Goal: Task Accomplishment & Management: Use online tool/utility

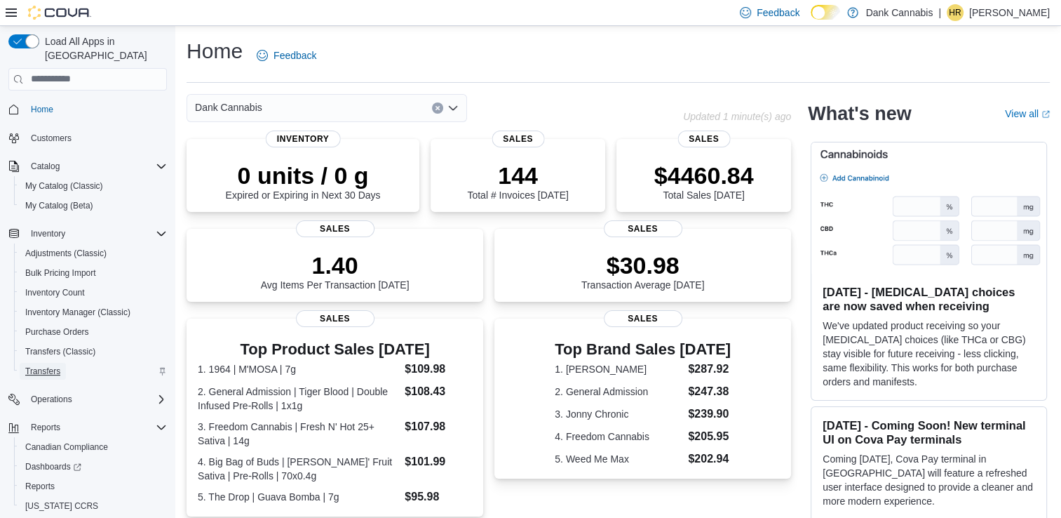
click at [56, 364] on span "Transfers" at bounding box center [42, 371] width 35 height 17
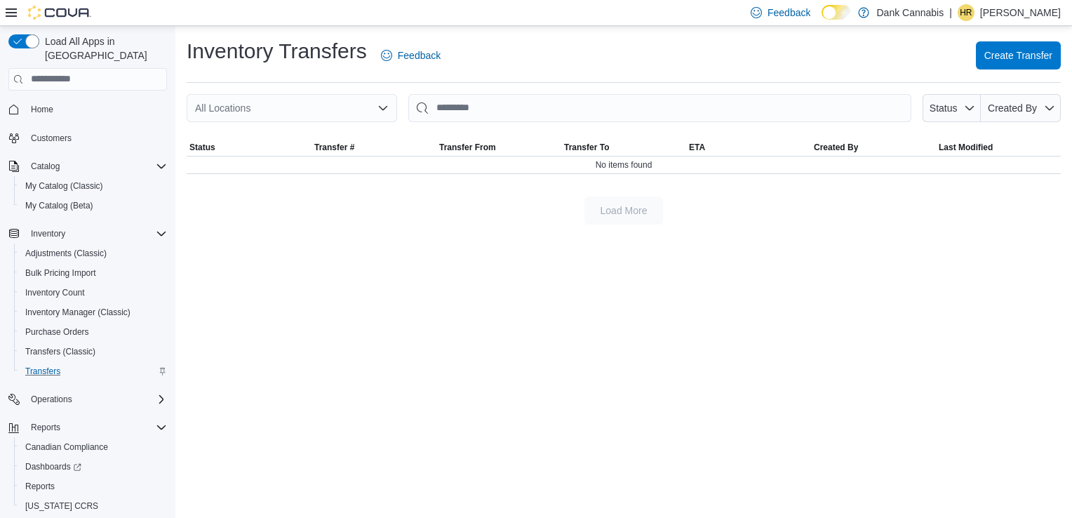
click at [397, 111] on div "All Locations Status Created By" at bounding box center [624, 108] width 874 height 28
click at [387, 112] on icon "Open list of options" at bounding box center [382, 107] width 11 height 11
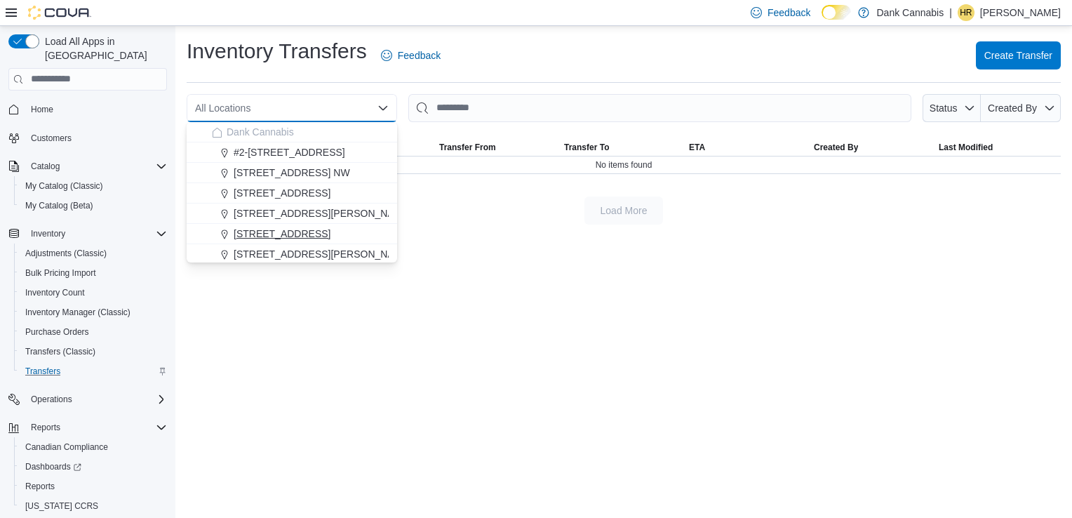
click at [309, 231] on div "3412 3 Ave NW" at bounding box center [300, 234] width 177 height 14
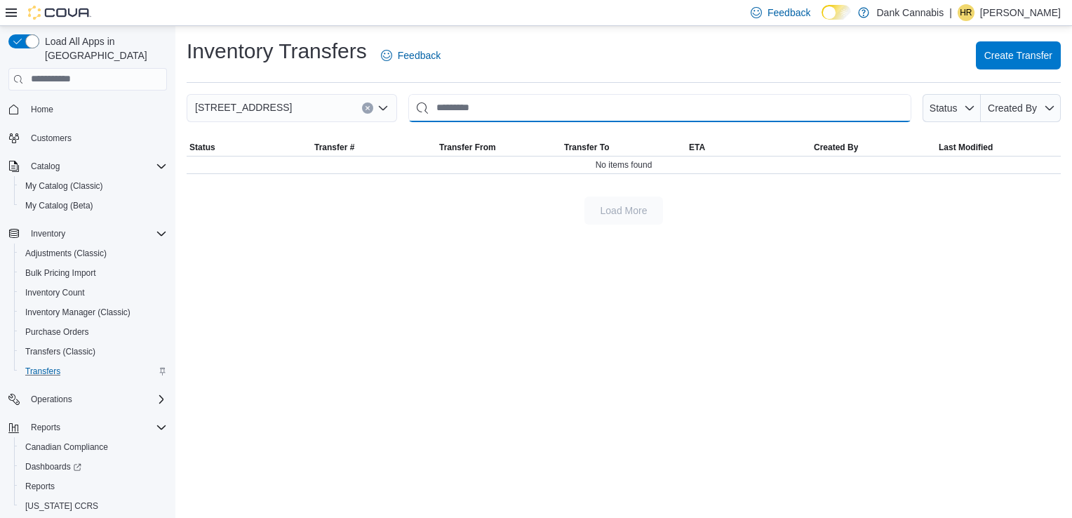
click at [474, 112] on input "This is a search bar. After typing your query, hit enter to filter the results …" at bounding box center [659, 108] width 503 height 28
type input "********"
drag, startPoint x: 521, startPoint y: 105, endPoint x: 504, endPoint y: 114, distance: 18.8
click at [504, 114] on input "********" at bounding box center [659, 108] width 503 height 28
click at [423, 109] on input "********" at bounding box center [659, 108] width 503 height 28
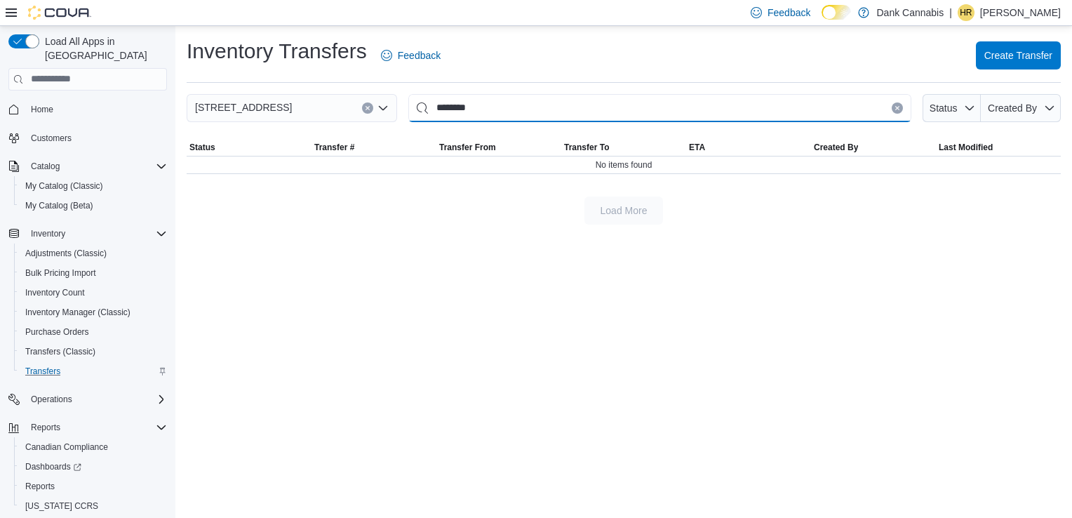
click at [502, 108] on input "********" at bounding box center [659, 108] width 503 height 28
click at [368, 165] on div "No items found" at bounding box center [624, 164] width 874 height 17
click at [1015, 52] on span "Create Transfer" at bounding box center [1018, 55] width 68 height 14
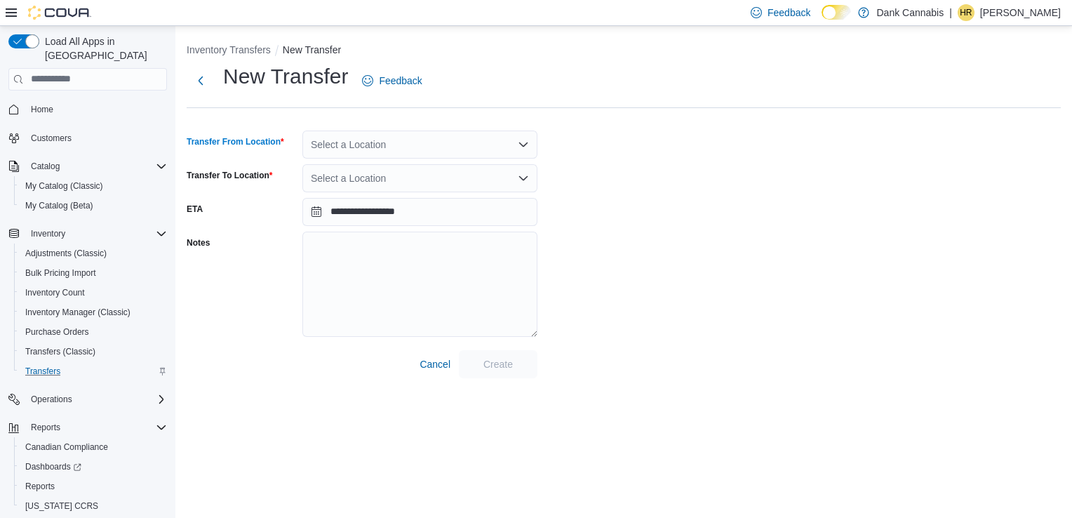
click at [422, 149] on div "Select a Location" at bounding box center [419, 144] width 235 height 28
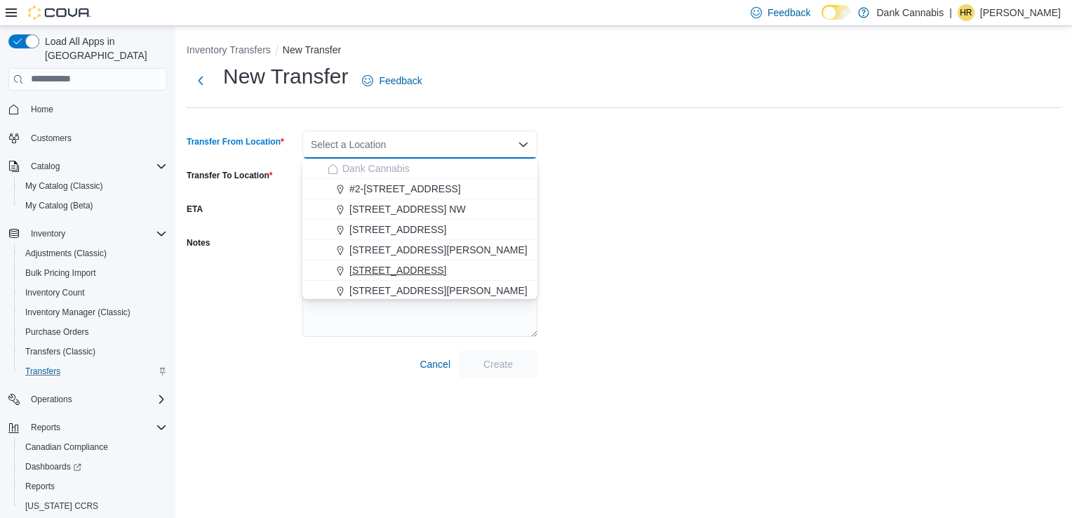
click at [401, 265] on span "3412 3 Ave NW" at bounding box center [397, 270] width 97 height 14
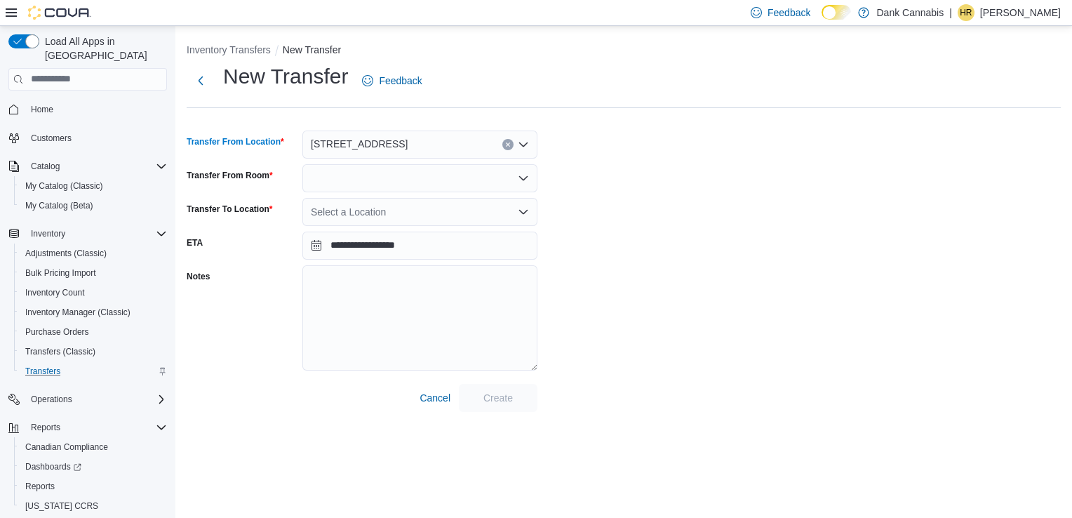
click at [523, 186] on div at bounding box center [419, 178] width 235 height 28
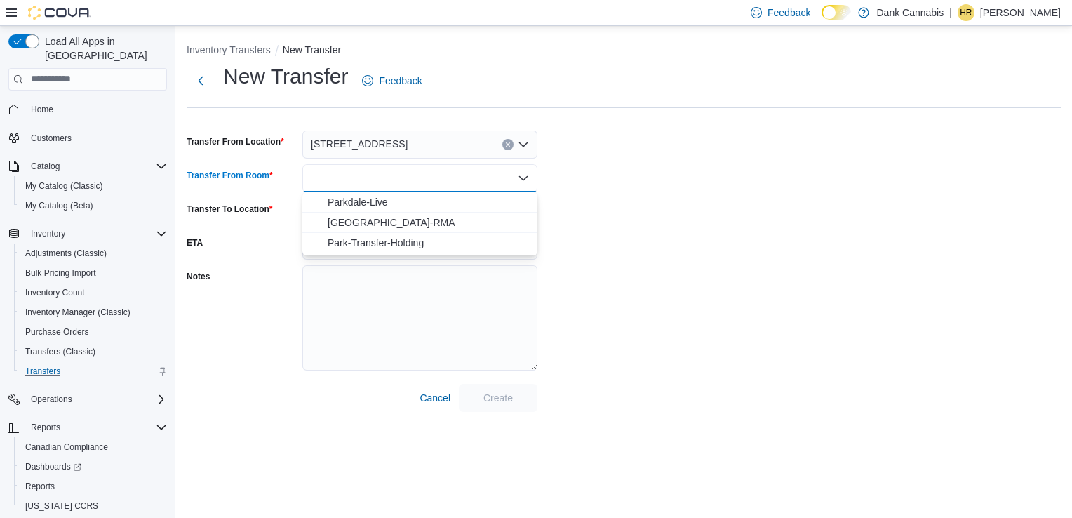
click at [523, 186] on div "Combo box. Selected. Combo box input. Type some text or, to display a list of c…" at bounding box center [419, 178] width 235 height 28
drag, startPoint x: 713, startPoint y: 184, endPoint x: 704, endPoint y: 184, distance: 8.4
click at [713, 184] on div "**********" at bounding box center [624, 236] width 874 height 349
click at [525, 177] on icon "Open list of options" at bounding box center [523, 178] width 8 height 4
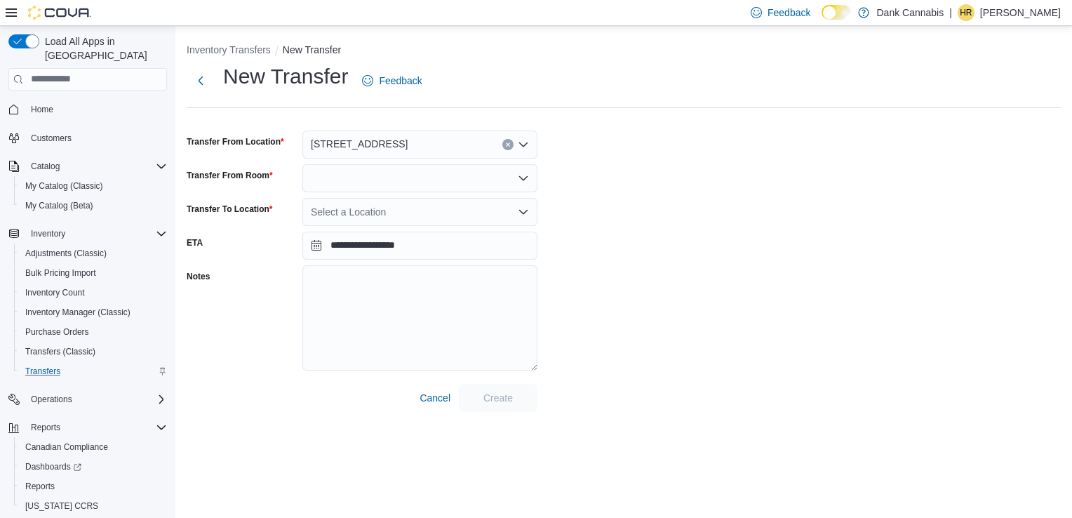
click at [593, 180] on div "**********" at bounding box center [624, 236] width 874 height 349
click at [522, 176] on icon "Open list of options" at bounding box center [523, 178] width 11 height 11
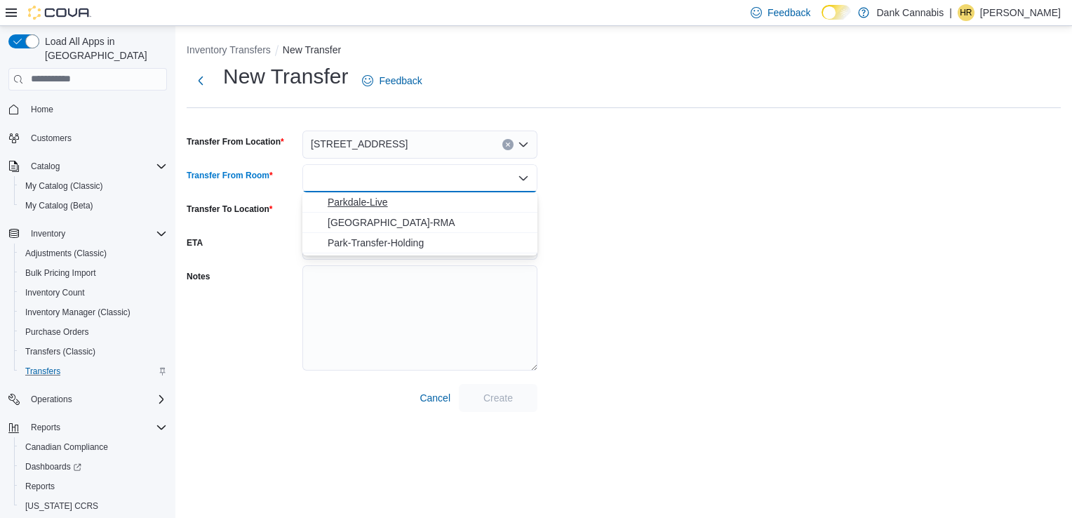
click at [466, 196] on span "Parkdale-Live" at bounding box center [428, 202] width 201 height 14
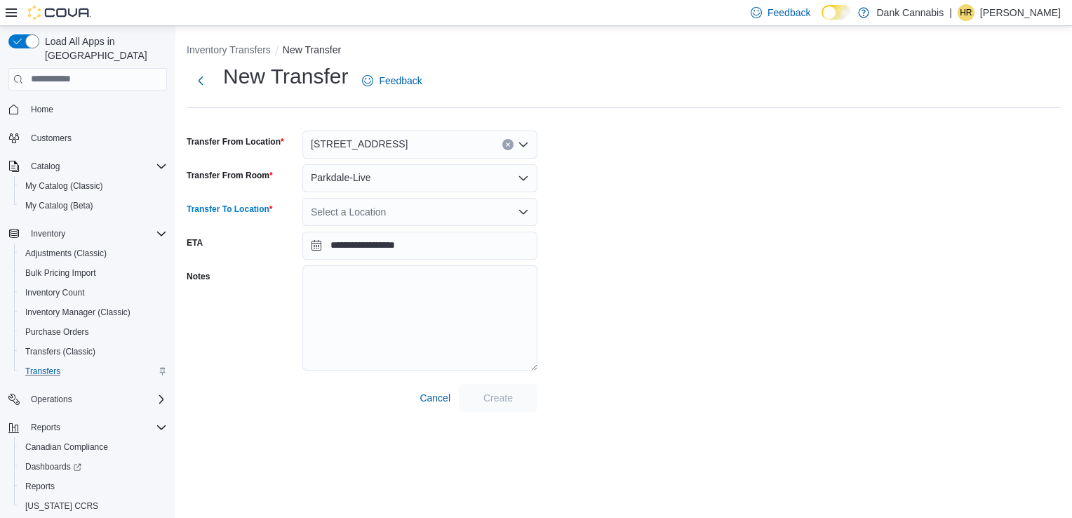
click at [518, 208] on icon "Open list of options" at bounding box center [523, 211] width 11 height 11
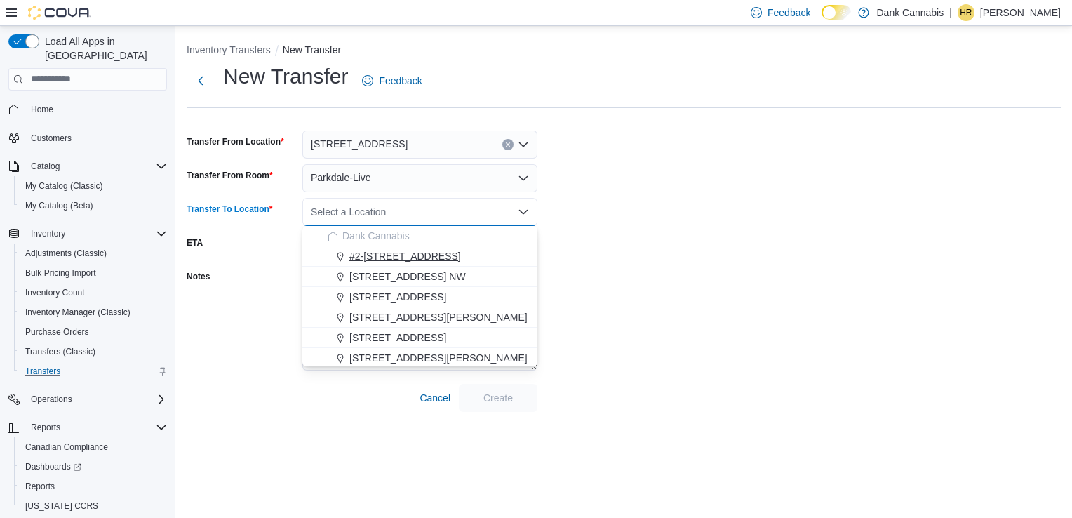
click at [427, 247] on button "#2-3525 26th Ave SE" at bounding box center [419, 256] width 235 height 20
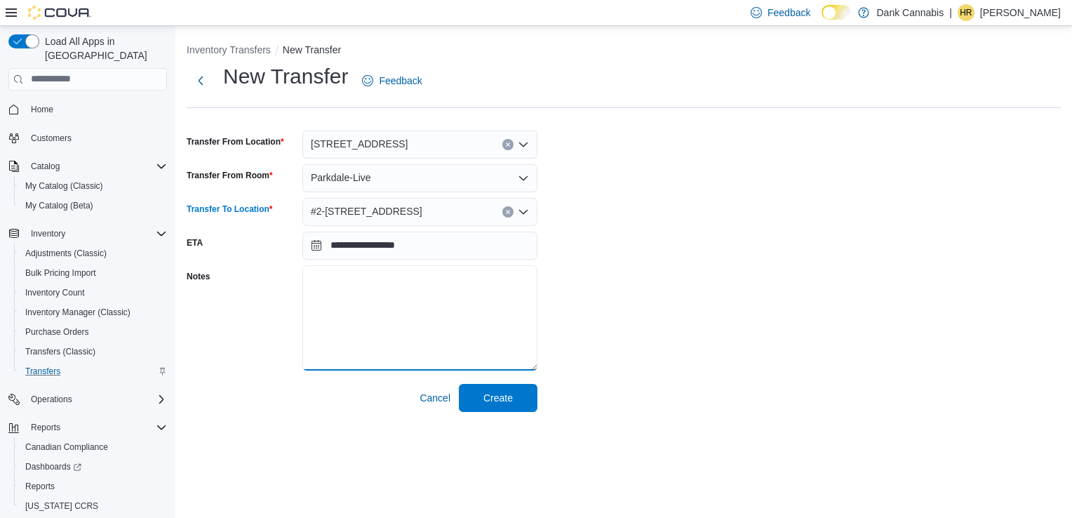
click at [349, 293] on textarea "Notes" at bounding box center [419, 317] width 235 height 105
click at [211, 83] on button "Next" at bounding box center [201, 80] width 28 height 28
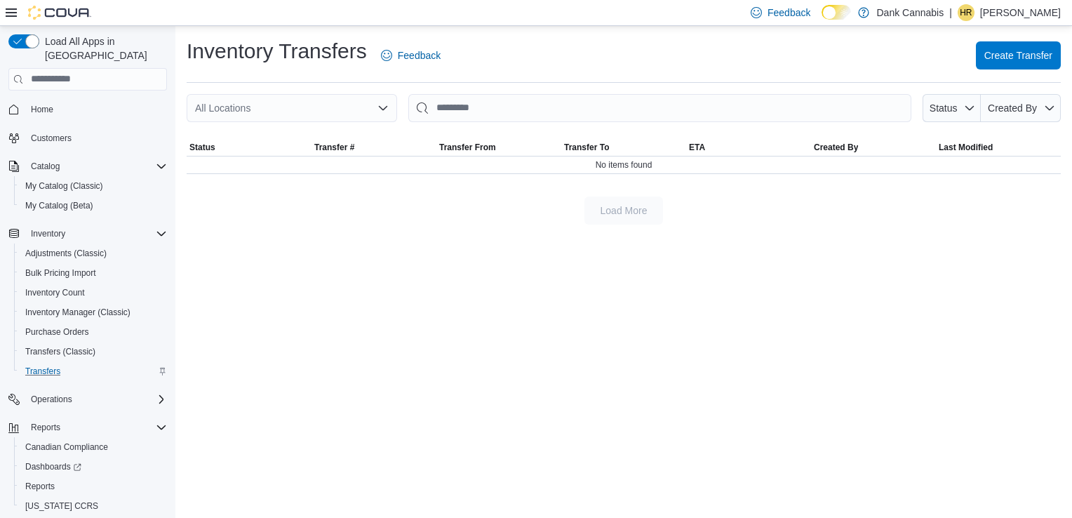
click at [845, 243] on div "Inventory Transfers Feedback Create Transfer All Locations Status Created By So…" at bounding box center [623, 272] width 897 height 492
click at [499, 165] on div "No items found" at bounding box center [624, 164] width 874 height 17
drag, startPoint x: 499, startPoint y: 165, endPoint x: 460, endPoint y: 146, distance: 43.6
click at [460, 145] on span "Transfer From" at bounding box center [467, 147] width 57 height 11
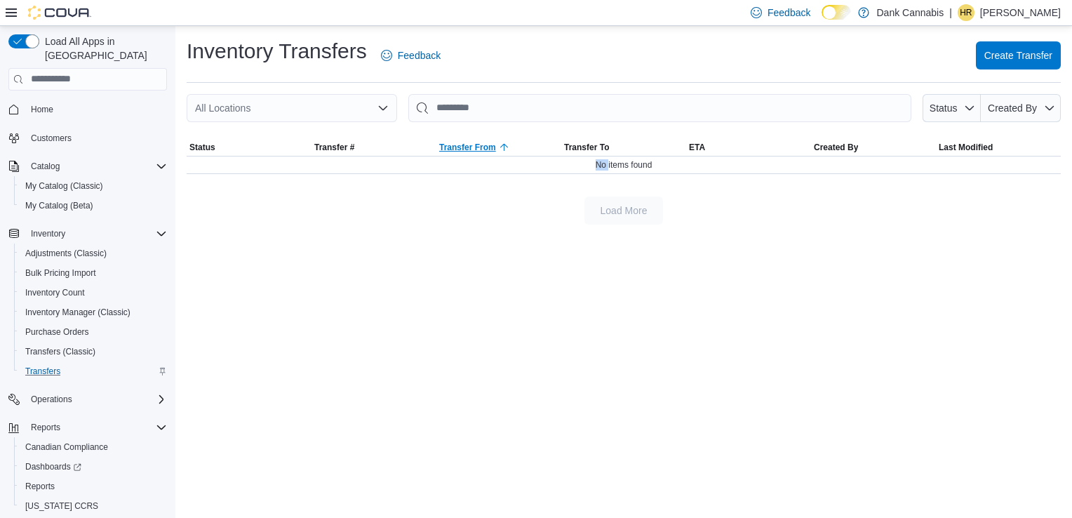
click at [505, 152] on icon "button" at bounding box center [504, 147] width 11 height 11
click at [488, 148] on span "Transfer From" at bounding box center [467, 147] width 57 height 11
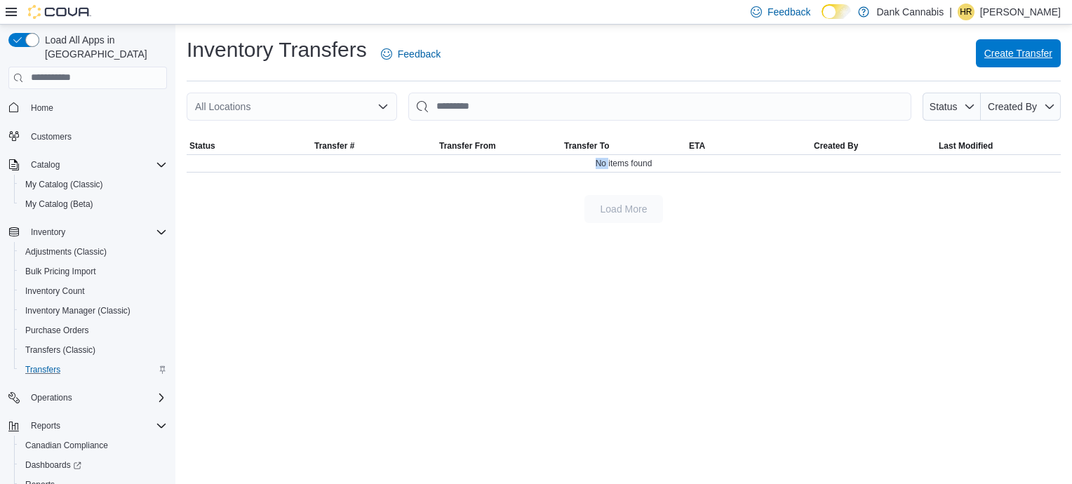
click at [1021, 46] on span "Create Transfer" at bounding box center [1018, 53] width 68 height 28
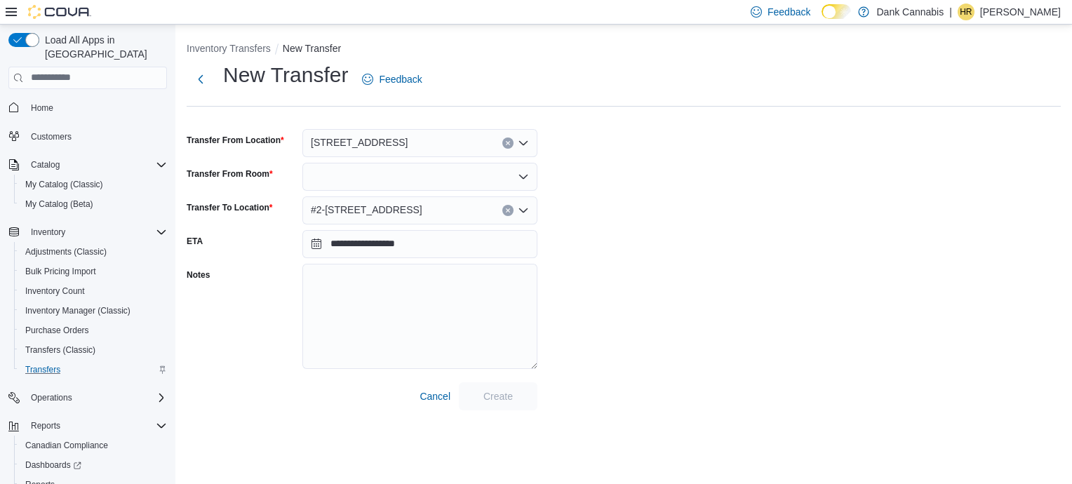
click at [530, 175] on div at bounding box center [419, 177] width 235 height 28
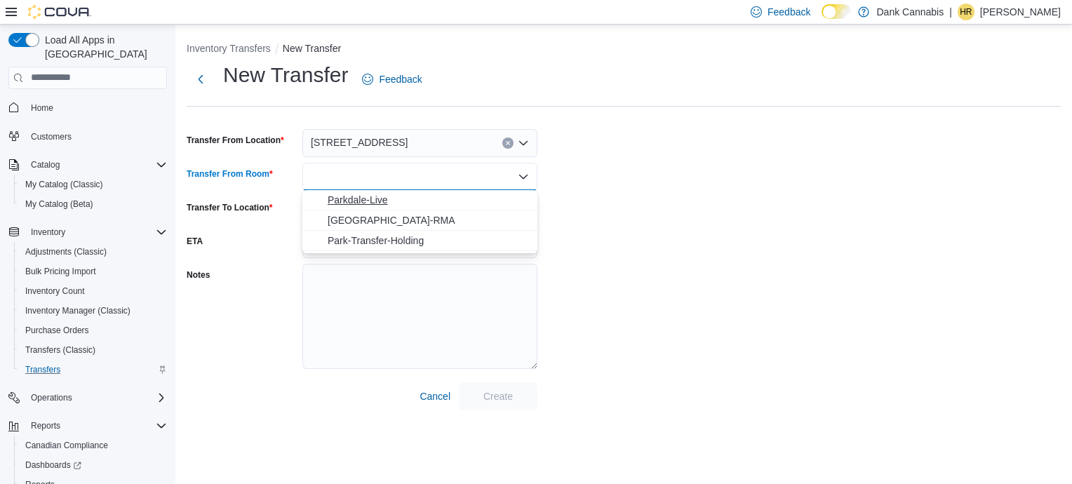
click at [460, 199] on span "Parkdale-Live" at bounding box center [428, 200] width 201 height 14
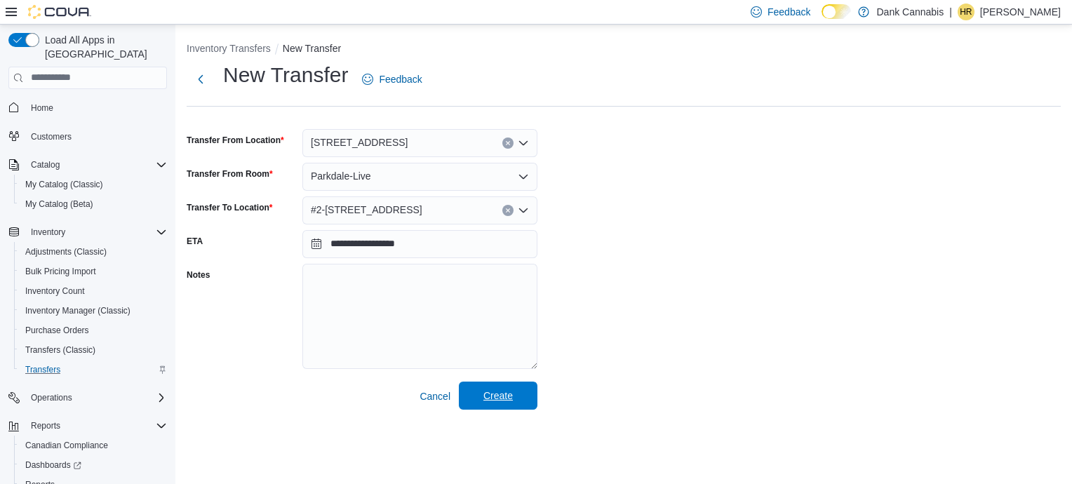
click at [504, 396] on span "Create" at bounding box center [497, 396] width 29 height 14
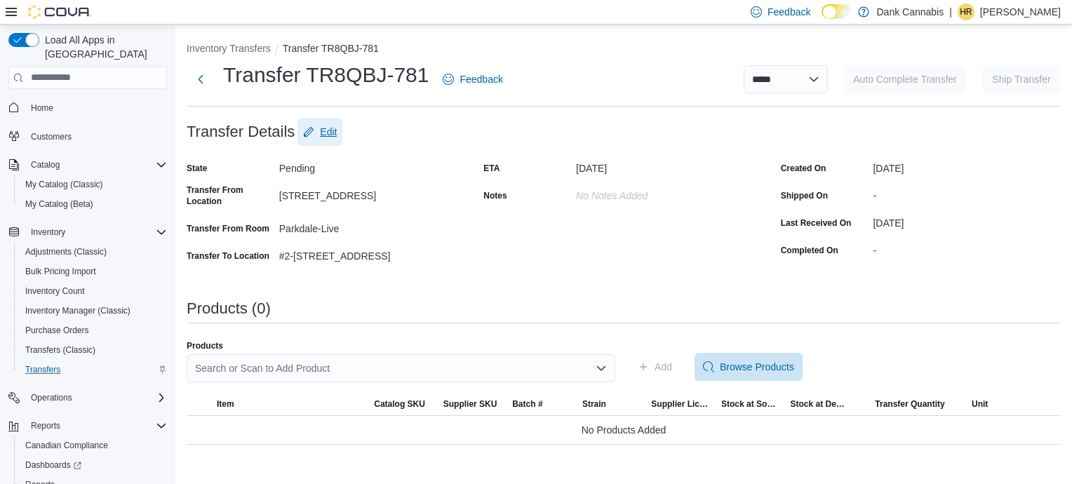
click at [333, 129] on span "Edit" at bounding box center [328, 132] width 17 height 14
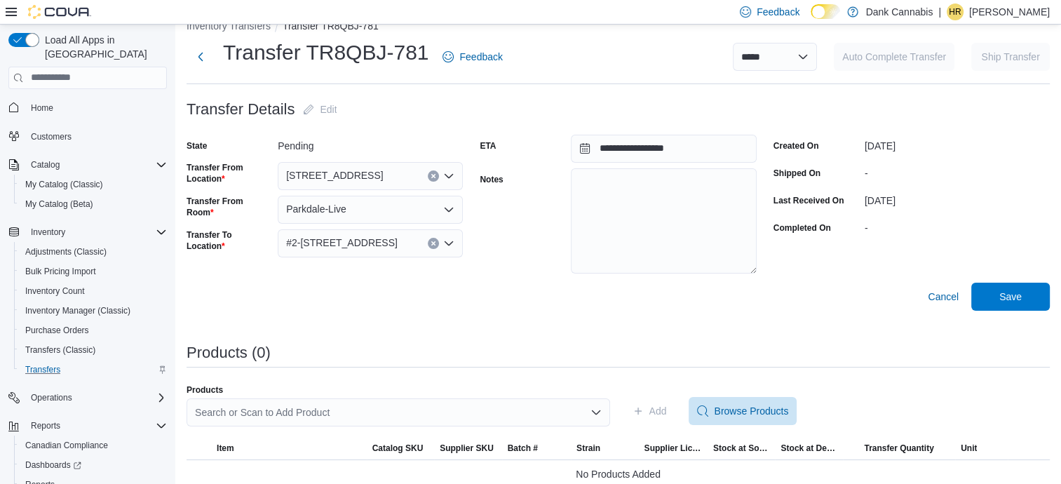
scroll to position [38, 0]
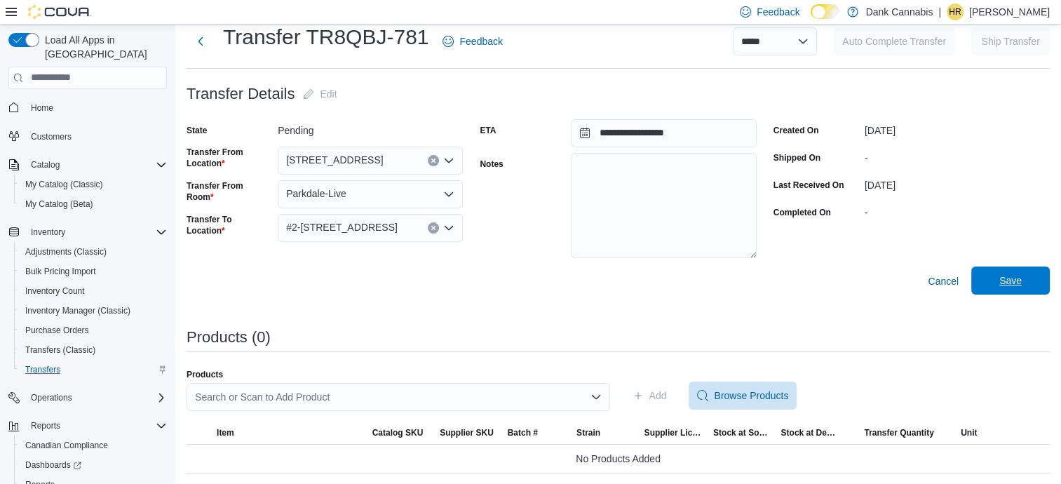
click at [1022, 284] on span "Save" at bounding box center [1011, 281] width 22 height 14
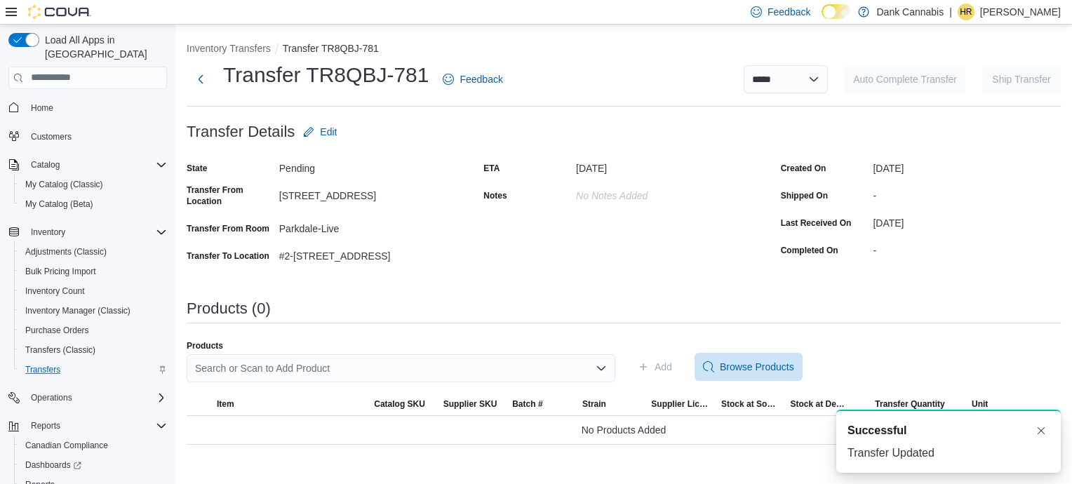
scroll to position [0, 0]
click at [292, 366] on div "Search or Scan to Add Product" at bounding box center [401, 368] width 429 height 28
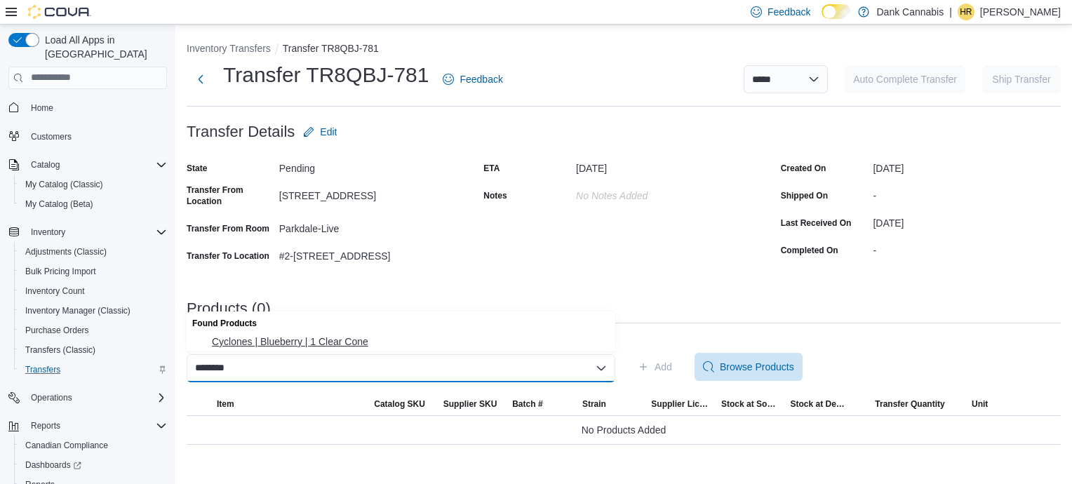
type input "********"
click at [333, 343] on span "Cyclones | Blueberry | 1 Clear Cone" at bounding box center [409, 342] width 395 height 14
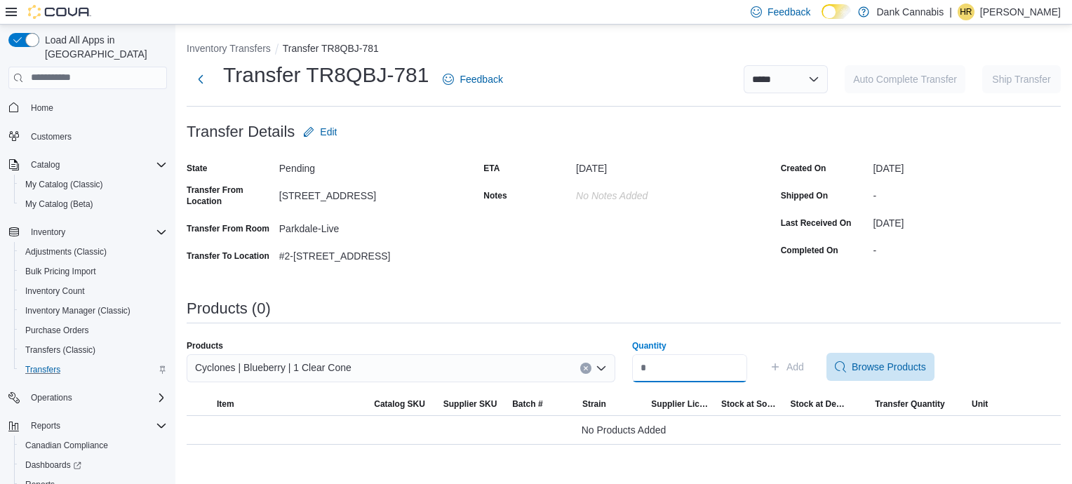
click at [678, 365] on input "Quantity" at bounding box center [689, 368] width 115 height 28
type input "**"
click at [803, 367] on span "Add" at bounding box center [795, 367] width 18 height 14
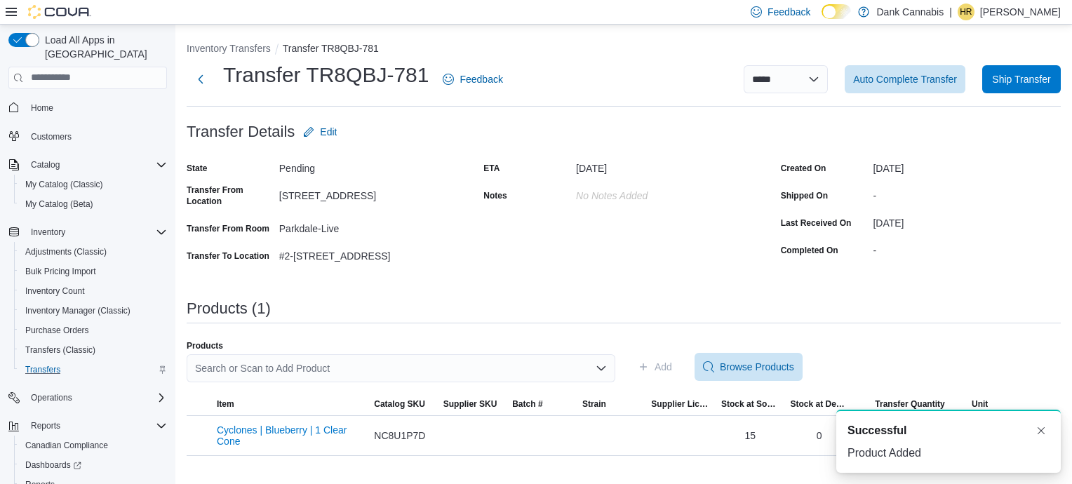
click at [251, 370] on div "Search or Scan to Add Product" at bounding box center [401, 368] width 429 height 28
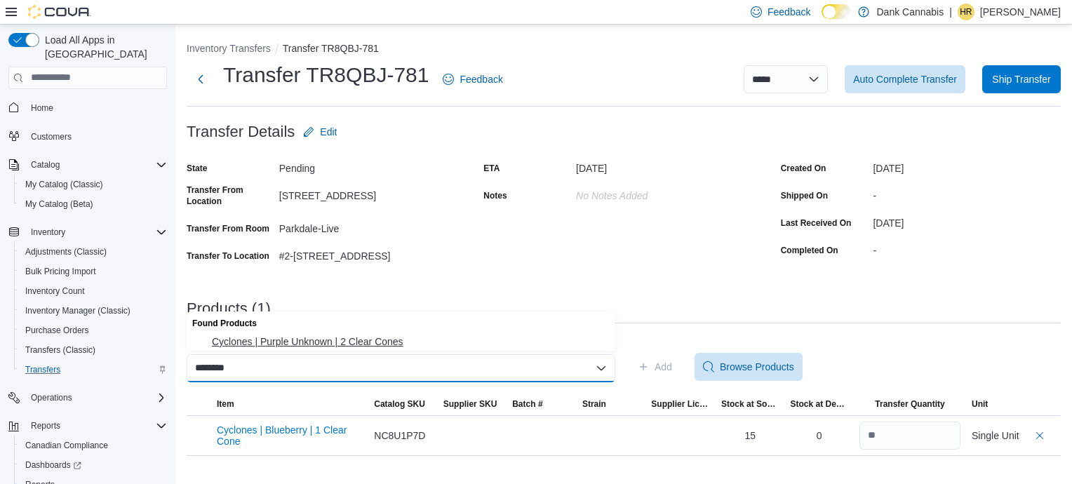
type input "********"
click at [317, 340] on span "Cyclones | Purple Unknown | 2 Clear Cones" at bounding box center [409, 342] width 395 height 14
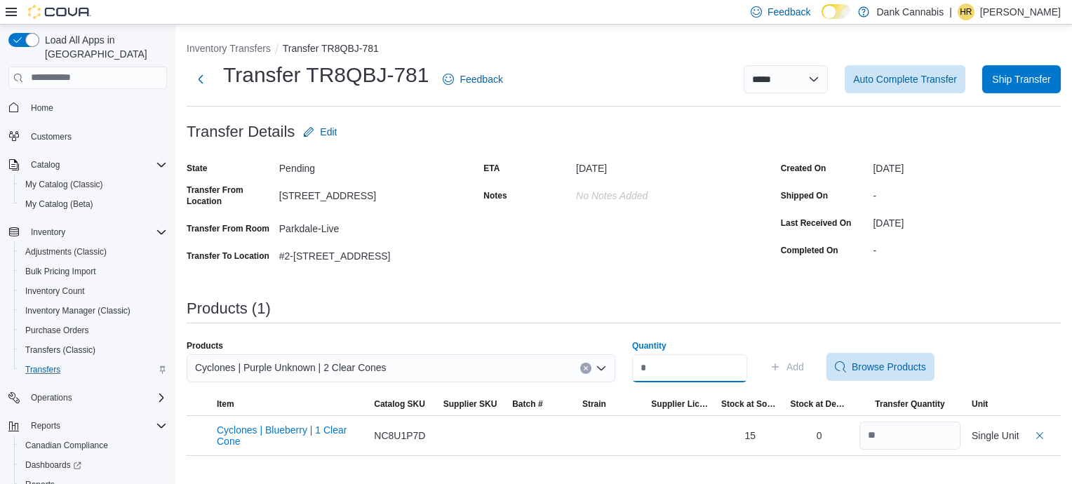
click at [656, 368] on input "Quantity" at bounding box center [689, 368] width 115 height 28
click at [738, 368] on input "**" at bounding box center [689, 368] width 115 height 28
type input "**"
click at [803, 367] on span "Add" at bounding box center [795, 367] width 18 height 14
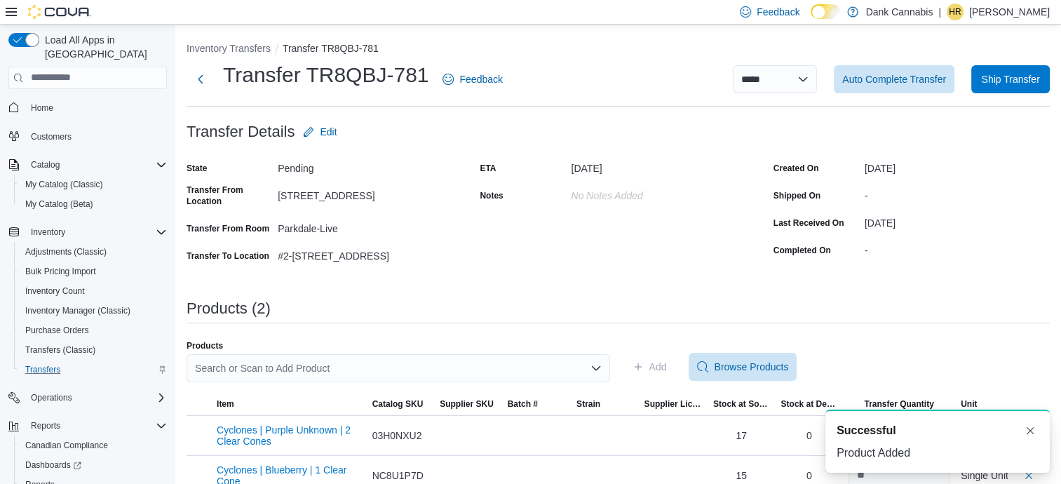
click at [286, 363] on div "Search or Scan to Add Product" at bounding box center [399, 368] width 424 height 28
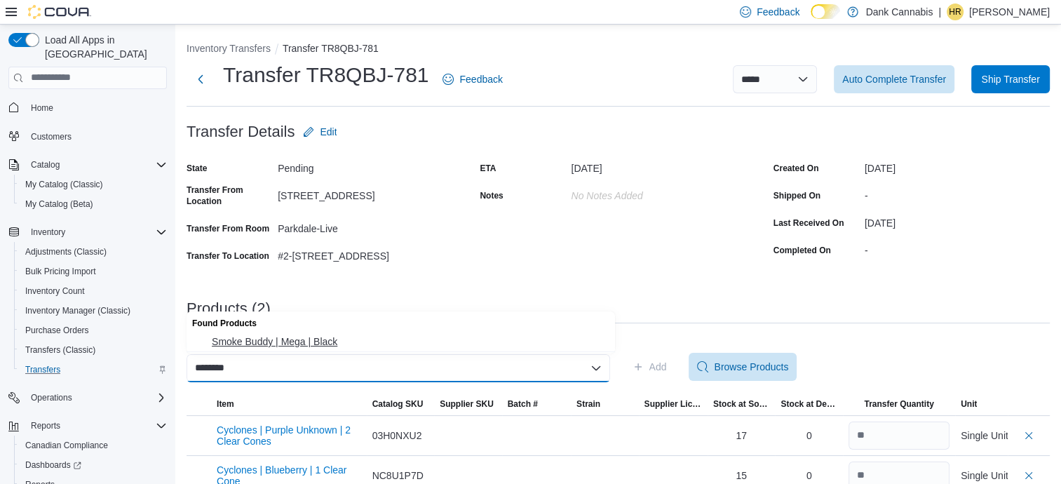
type input "********"
click at [288, 338] on span "Smoke Buddy | Mega | Black" at bounding box center [409, 342] width 395 height 14
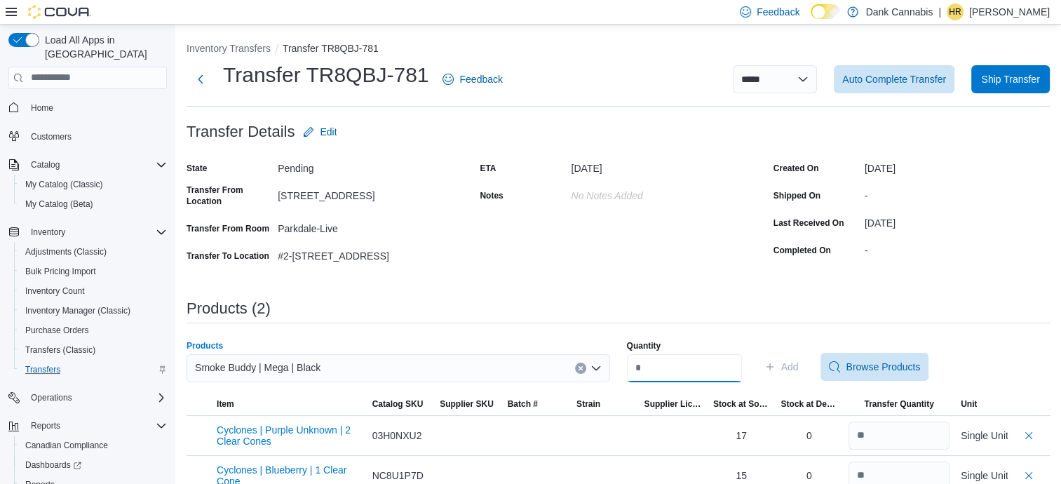
click at [662, 375] on input "Quantity" at bounding box center [684, 368] width 115 height 28
type input "*"
click at [799, 370] on span "Add" at bounding box center [790, 367] width 18 height 14
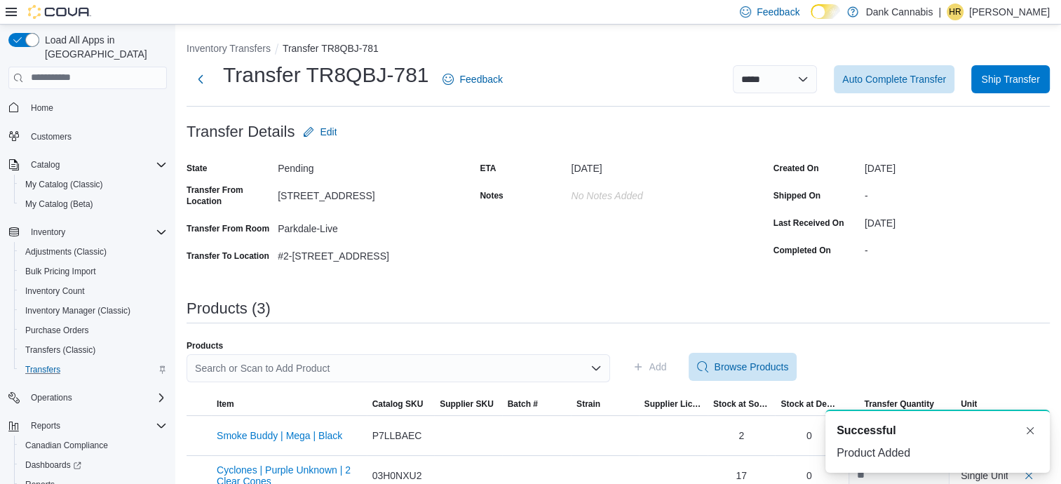
click at [342, 368] on div "Search or Scan to Add Product" at bounding box center [399, 368] width 424 height 28
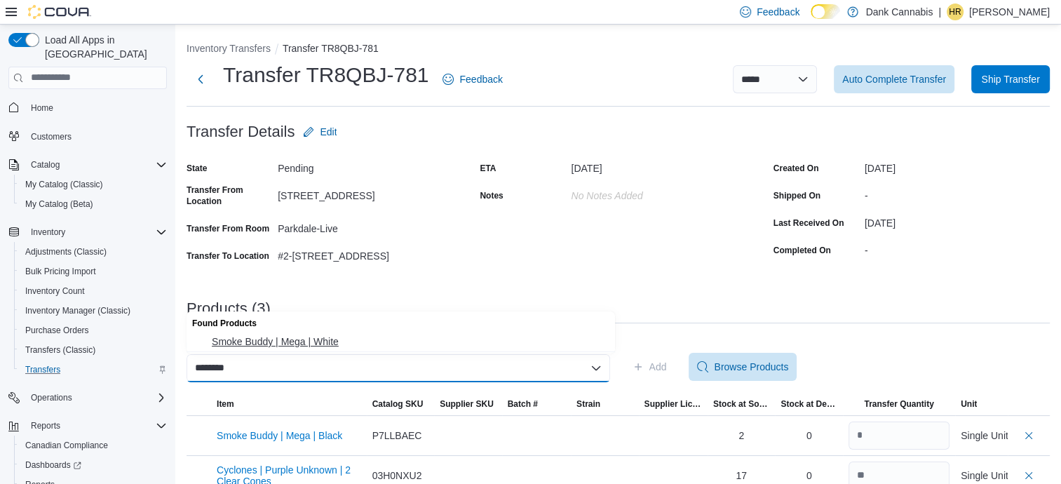
type input "********"
click at [313, 344] on span "Smoke Buddy | Mega | White" at bounding box center [409, 342] width 395 height 14
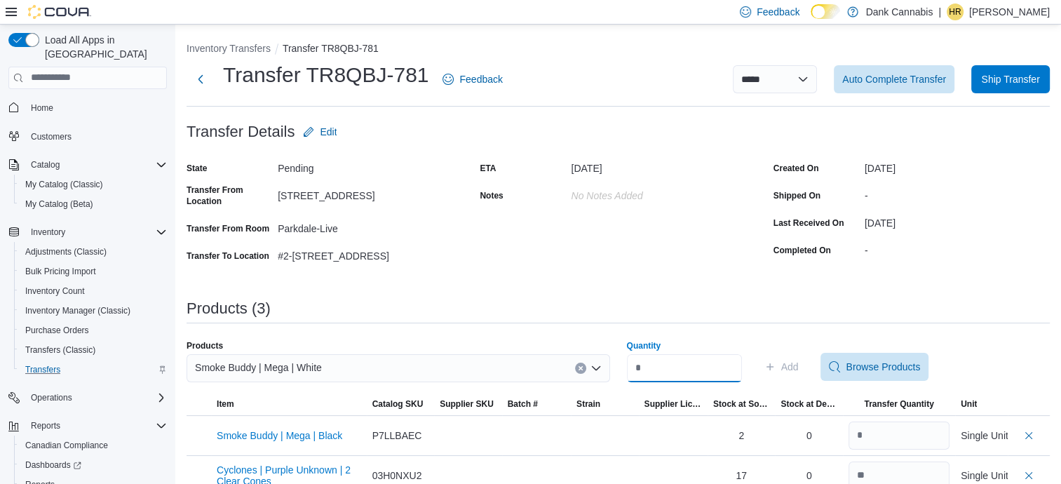
click at [651, 368] on input "Quantity" at bounding box center [684, 368] width 115 height 28
drag, startPoint x: 615, startPoint y: 358, endPoint x: 650, endPoint y: 366, distance: 36.1
click at [640, 366] on div "Products Smoke Buddy | Mega | White Quantity Add Browse Products" at bounding box center [619, 366] width 864 height 53
drag, startPoint x: 628, startPoint y: 368, endPoint x: 621, endPoint y: 365, distance: 7.6
click at [621, 365] on div "Products Smoke Buddy | Mega | White Quantity Add Browse Products" at bounding box center [619, 366] width 864 height 53
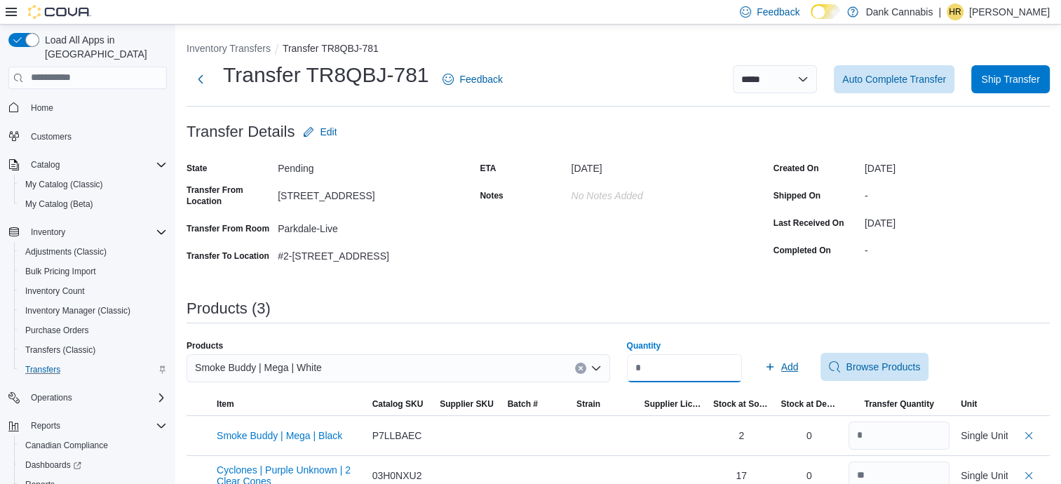
type input "*"
click at [776, 363] on icon "button" at bounding box center [770, 366] width 11 height 11
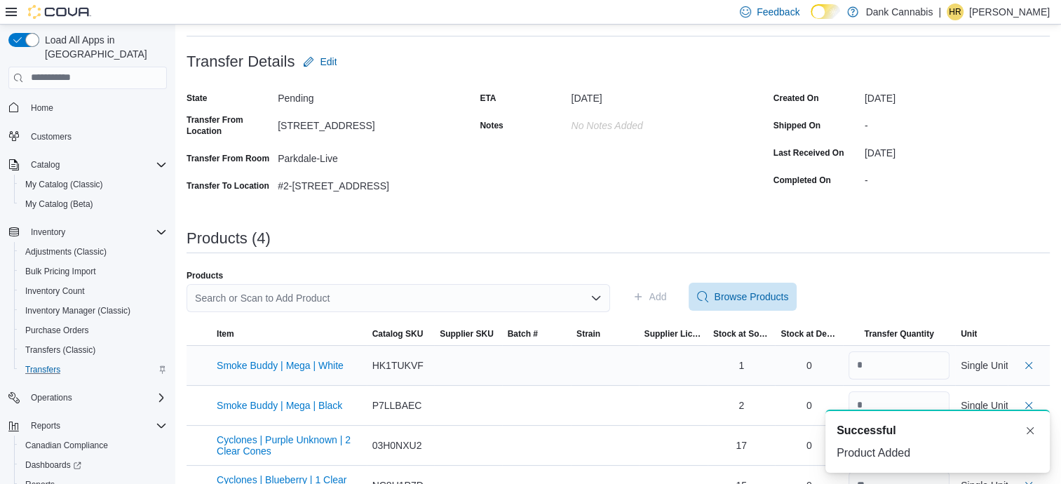
scroll to position [102, 0]
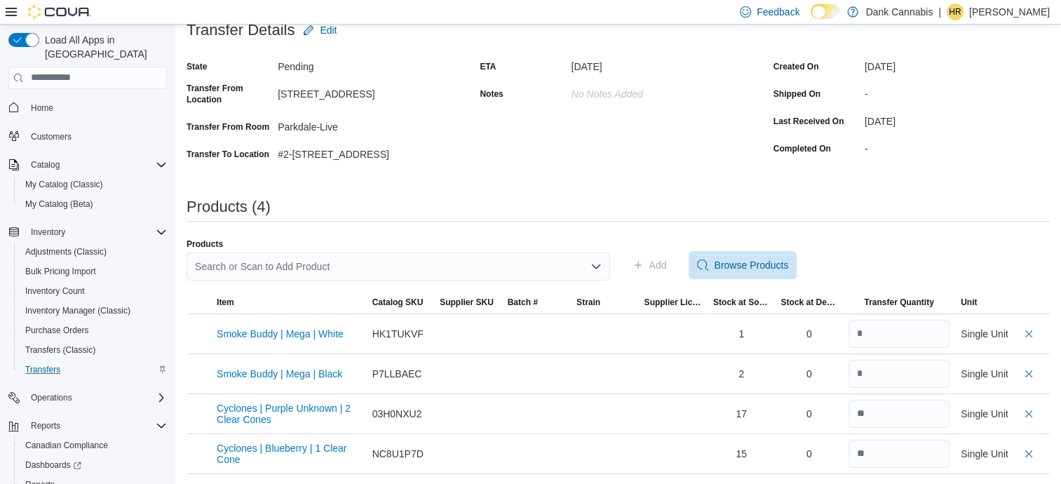
click at [331, 262] on div "Search or Scan to Add Product" at bounding box center [399, 267] width 424 height 28
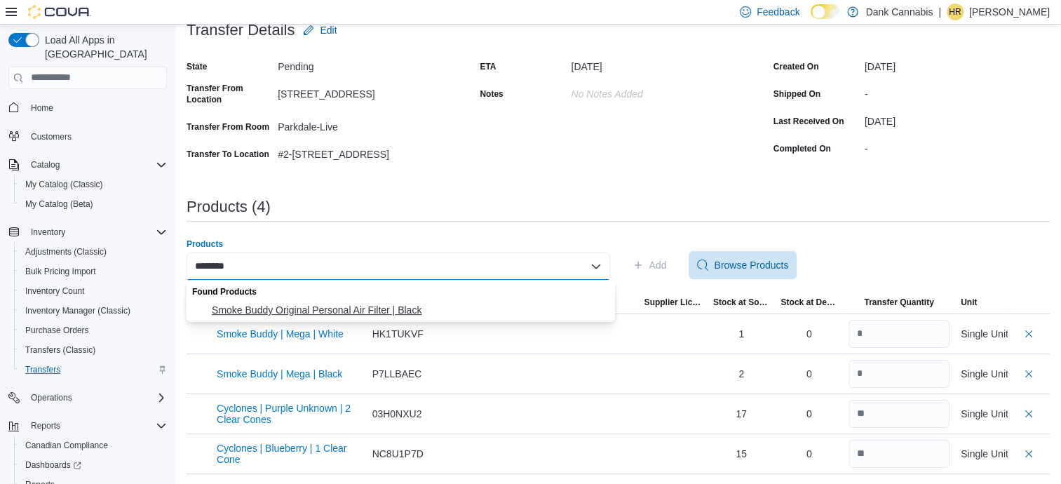
type input "********"
click at [306, 307] on span "Smoke Buddy Original Personal Air Filter | Black" at bounding box center [409, 310] width 395 height 14
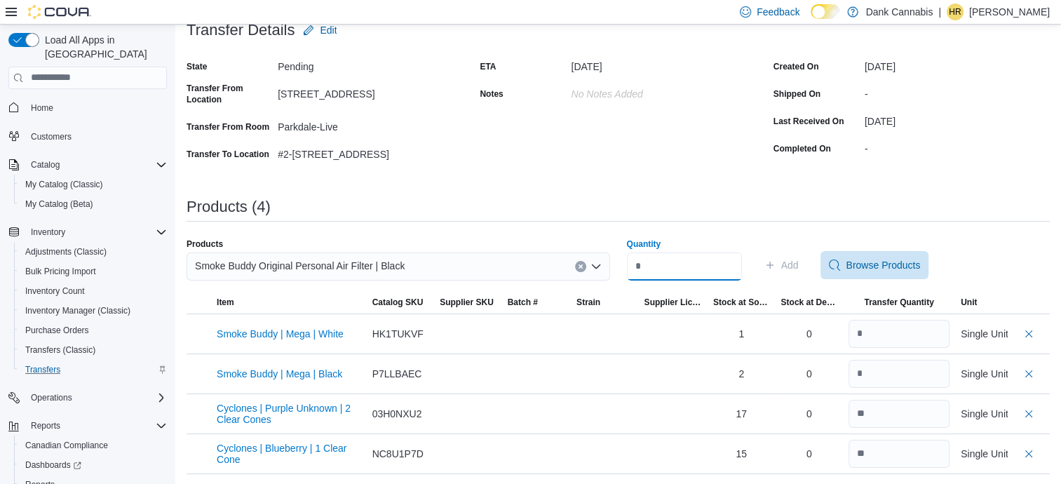
drag, startPoint x: 679, startPoint y: 263, endPoint x: 606, endPoint y: 260, distance: 73.0
click at [603, 260] on div "Products Smoke Buddy Original Personal Air Filter | Black Quantity Add Browse P…" at bounding box center [619, 265] width 864 height 53
type input "*"
click at [799, 258] on span "Add" at bounding box center [790, 265] width 18 height 14
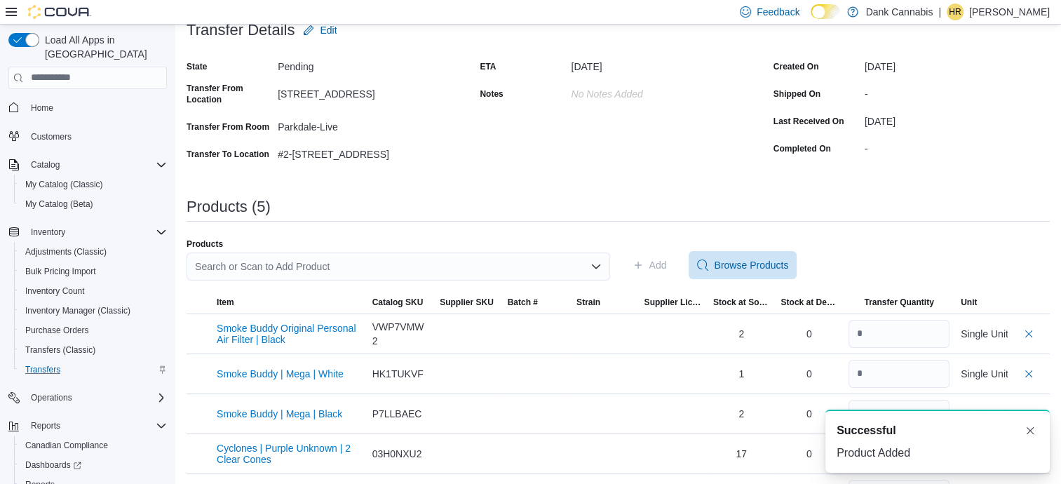
scroll to position [0, 0]
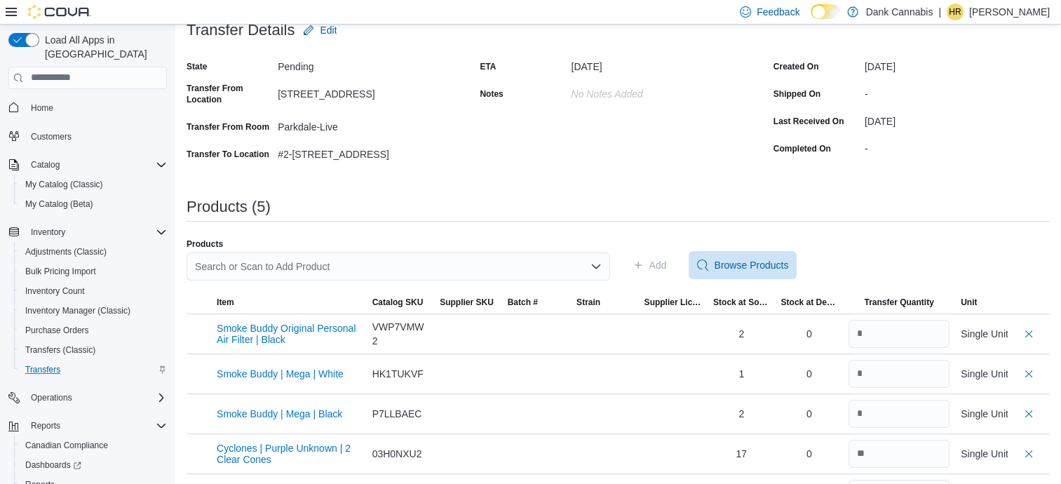
click at [437, 262] on div "Search or Scan to Add Product" at bounding box center [399, 267] width 424 height 28
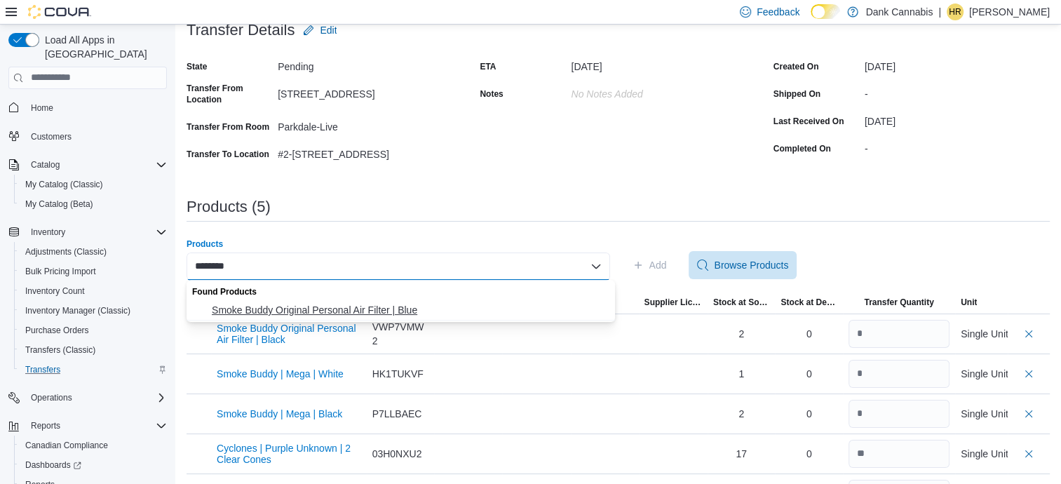
type input "********"
click at [351, 308] on span "Smoke Buddy Original Personal Air Filter | Blue" at bounding box center [409, 310] width 395 height 14
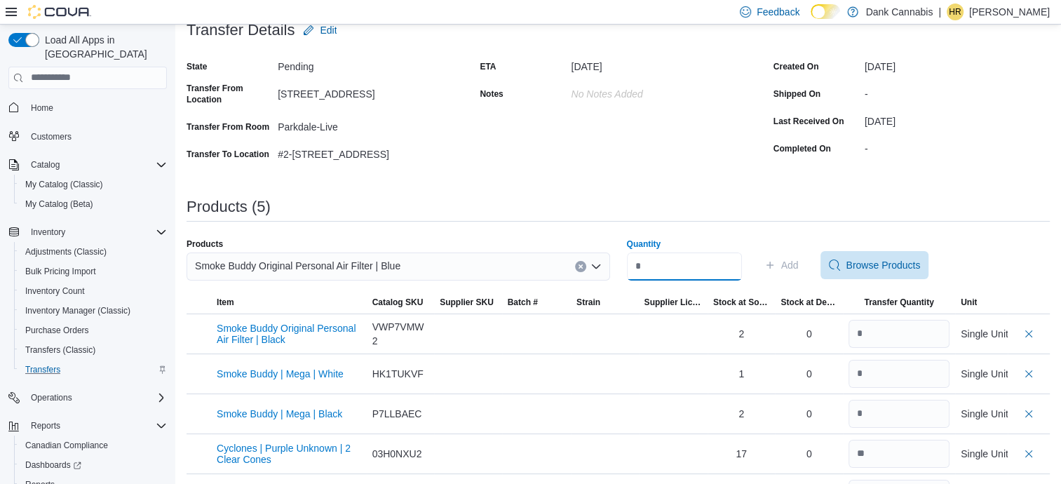
drag, startPoint x: 650, startPoint y: 269, endPoint x: 606, endPoint y: 249, distance: 47.7
click at [606, 249] on div "Products Smoke Buddy Original Personal Air Filter | Blue Quantity Add Browse Pr…" at bounding box center [619, 265] width 864 height 53
click at [651, 267] on input "Quantity" at bounding box center [684, 267] width 115 height 28
type input "*"
click at [799, 264] on span "Add" at bounding box center [790, 265] width 18 height 14
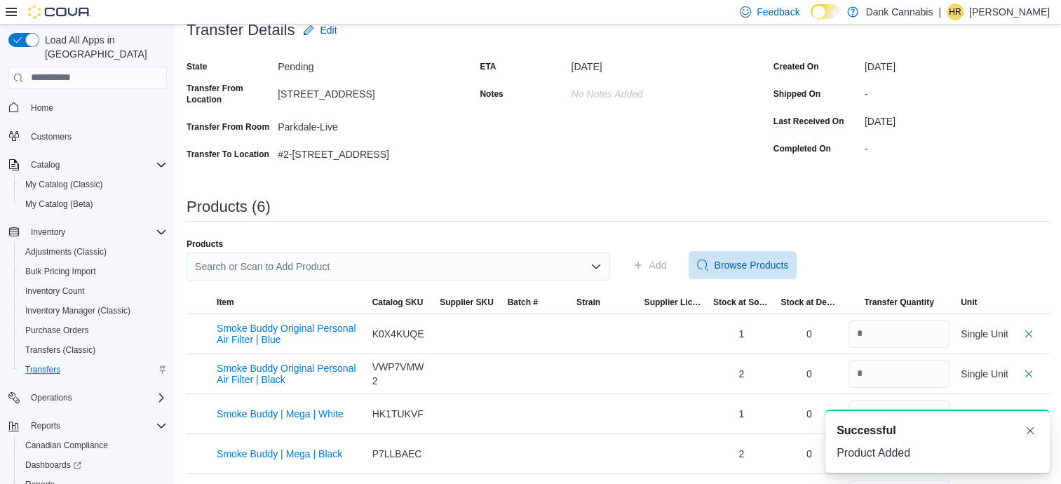
click at [337, 264] on div "Search or Scan to Add Product" at bounding box center [399, 267] width 424 height 28
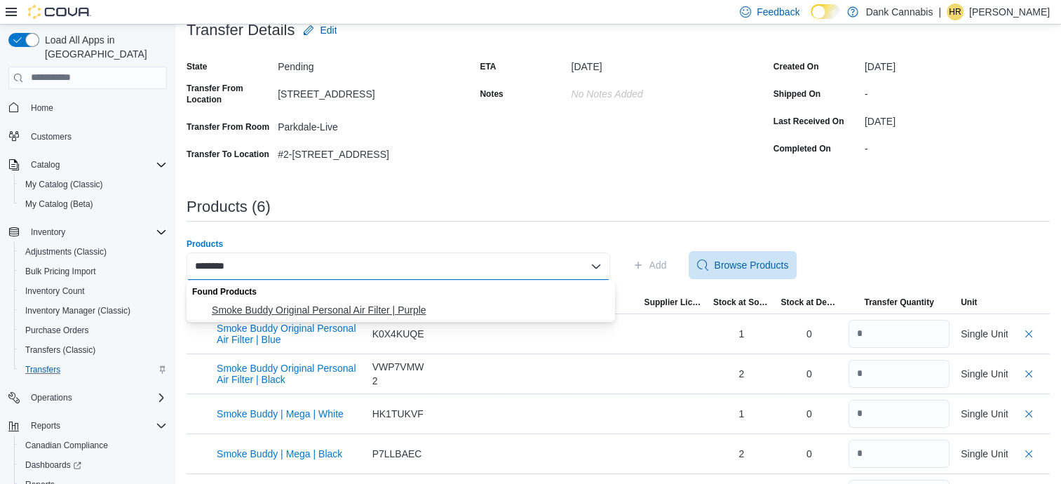
type input "********"
click at [337, 312] on span "Smoke Buddy Original Personal Air Filter | Purple" at bounding box center [409, 310] width 395 height 14
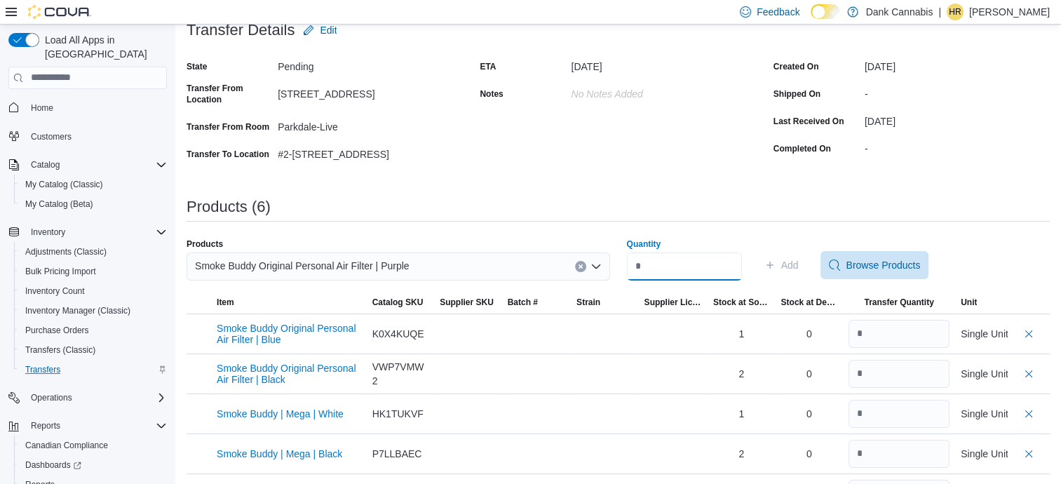
click at [651, 273] on input "Quantity" at bounding box center [684, 267] width 115 height 28
type input "*"
click at [799, 260] on span "Add" at bounding box center [790, 265] width 18 height 14
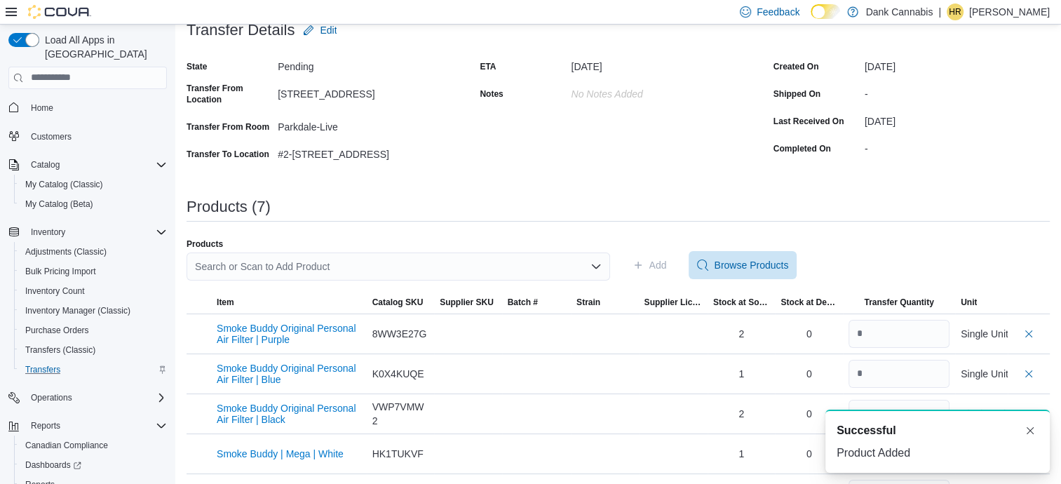
click at [325, 264] on div "Search or Scan to Add Product" at bounding box center [399, 267] width 424 height 28
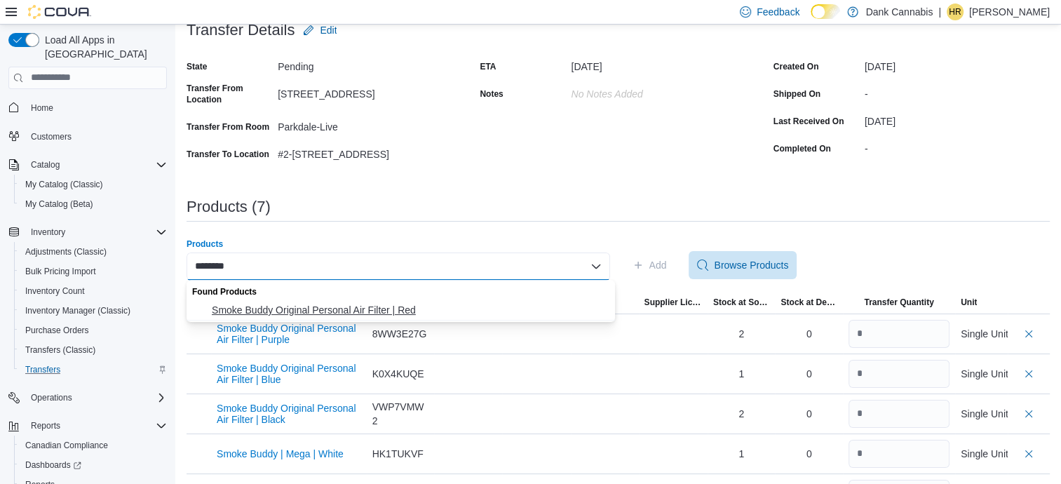
type input "********"
click at [315, 307] on span "Smoke Buddy Original Personal Air Filter | Red" at bounding box center [409, 310] width 395 height 14
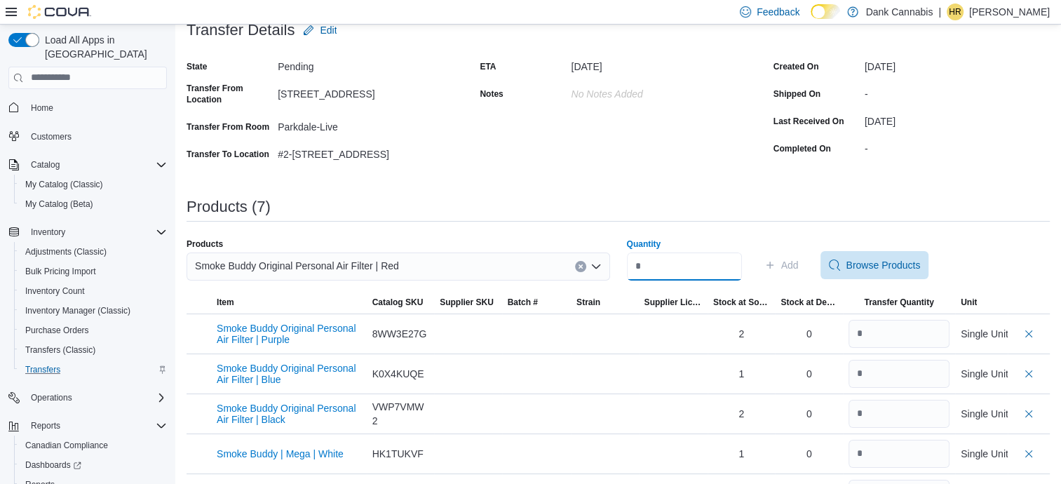
drag, startPoint x: 639, startPoint y: 264, endPoint x: 629, endPoint y: 260, distance: 11.6
click at [625, 260] on div "Products Smoke Buddy Original Personal Air Filter | Red Quantity Add Browse Pro…" at bounding box center [619, 265] width 864 height 53
type input "*"
click at [799, 267] on span "Add" at bounding box center [790, 265] width 18 height 14
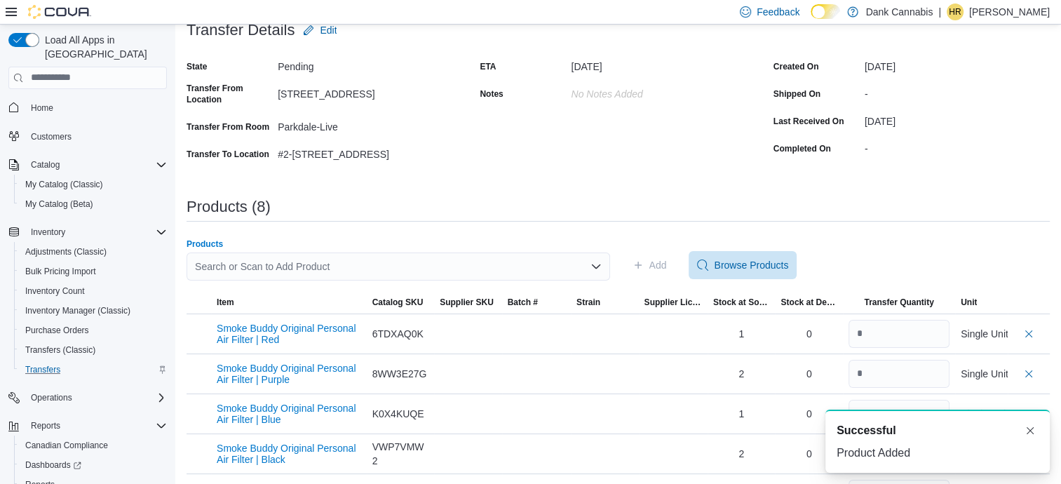
click at [265, 262] on div "Search or Scan to Add Product" at bounding box center [399, 267] width 424 height 28
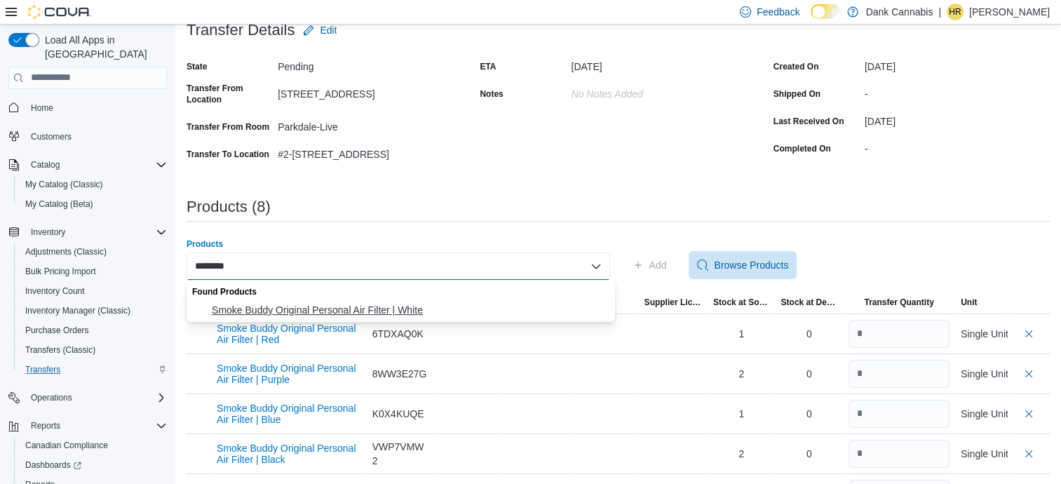
type input "********"
click at [295, 318] on button "Smoke Buddy Original Personal Air Filter | White" at bounding box center [401, 310] width 429 height 20
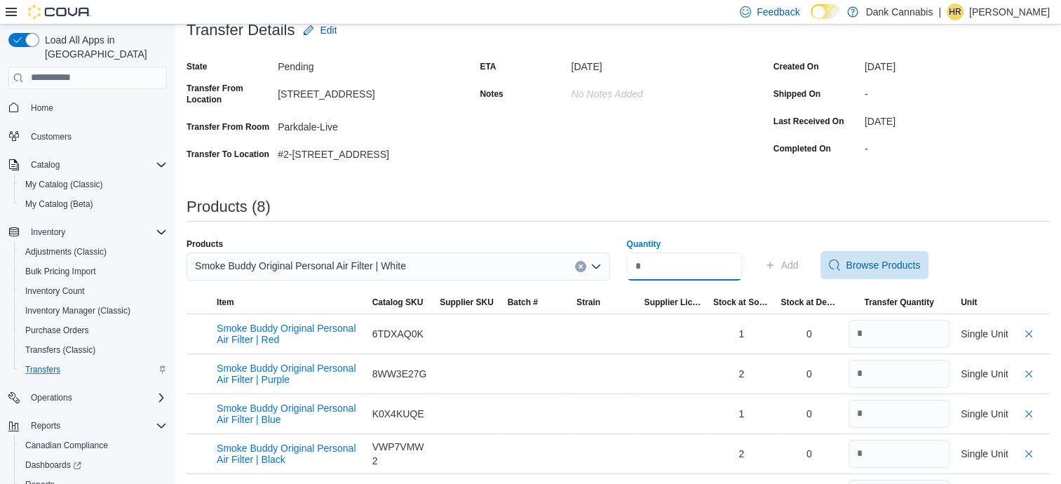
drag, startPoint x: 654, startPoint y: 269, endPoint x: 617, endPoint y: 259, distance: 38.0
click at [617, 259] on div "Products Smoke Buddy Original Personal Air Filter | White Quantity Add Browse P…" at bounding box center [619, 265] width 864 height 53
type input "*"
click at [799, 262] on span "Add" at bounding box center [790, 265] width 18 height 14
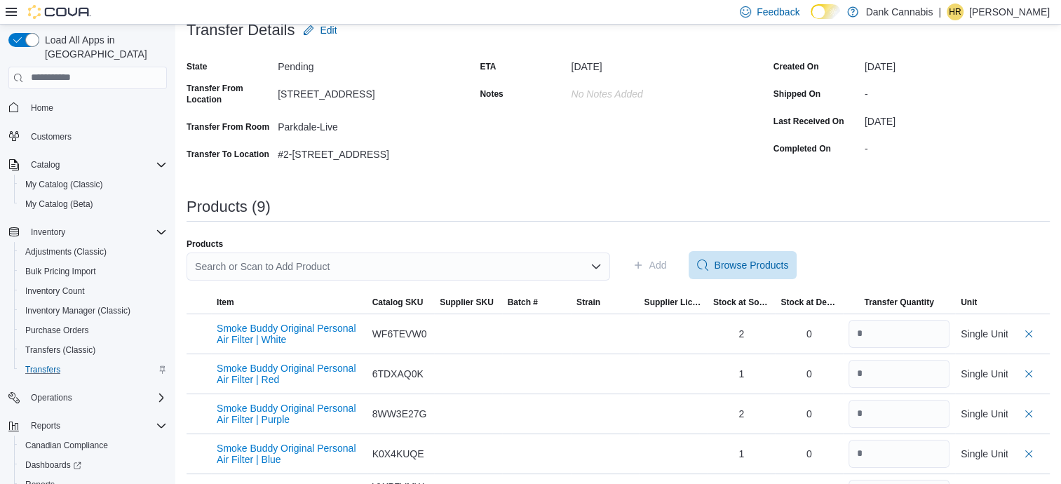
click at [264, 262] on div "Search or Scan to Add Product" at bounding box center [399, 267] width 424 height 28
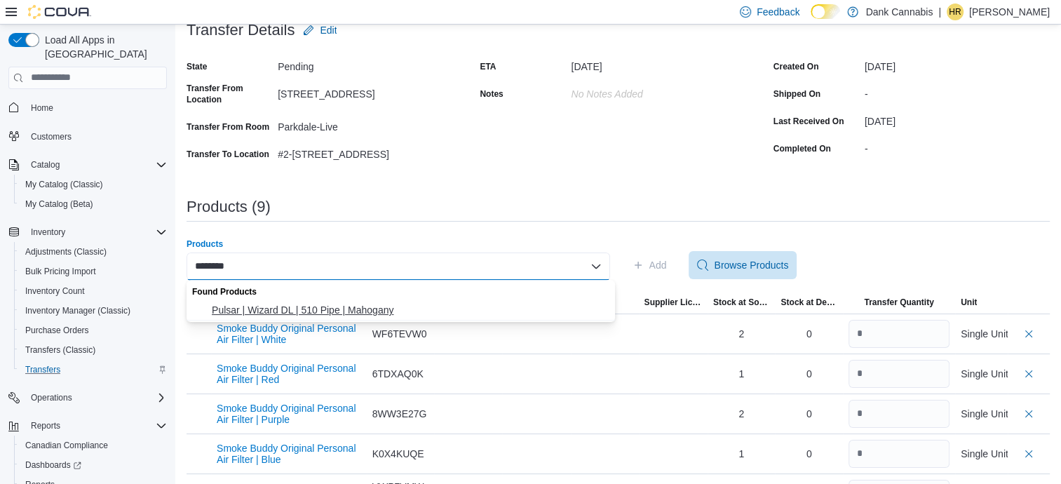
type input "********"
click at [272, 310] on span "Pulsar | Wizard DL | 510 Pipe | Mahogany" at bounding box center [409, 310] width 395 height 14
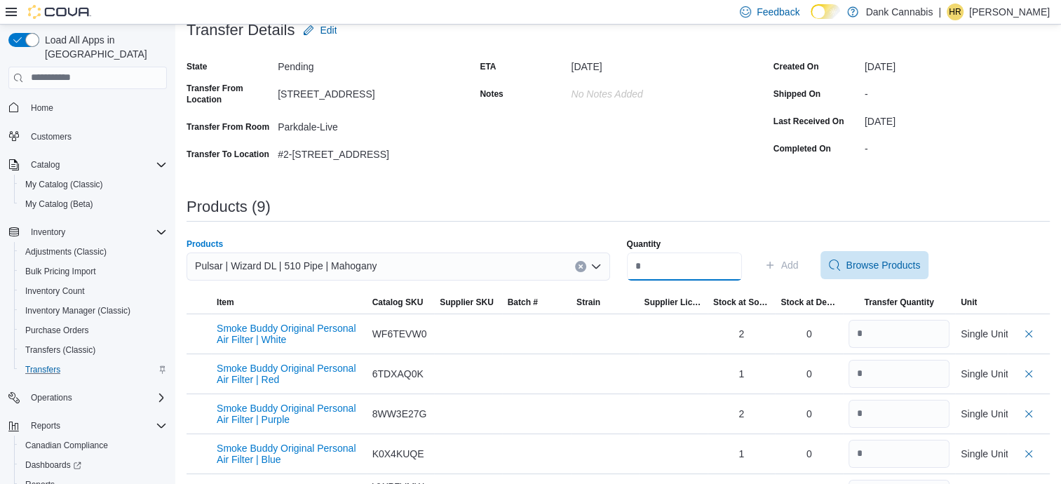
click at [656, 263] on input "Quantity" at bounding box center [684, 267] width 115 height 28
drag, startPoint x: 645, startPoint y: 263, endPoint x: 633, endPoint y: 260, distance: 12.3
click at [637, 262] on input "Quantity" at bounding box center [684, 267] width 115 height 28
drag, startPoint x: 658, startPoint y: 267, endPoint x: 636, endPoint y: 265, distance: 21.8
click at [636, 265] on input "Quantity" at bounding box center [684, 267] width 115 height 28
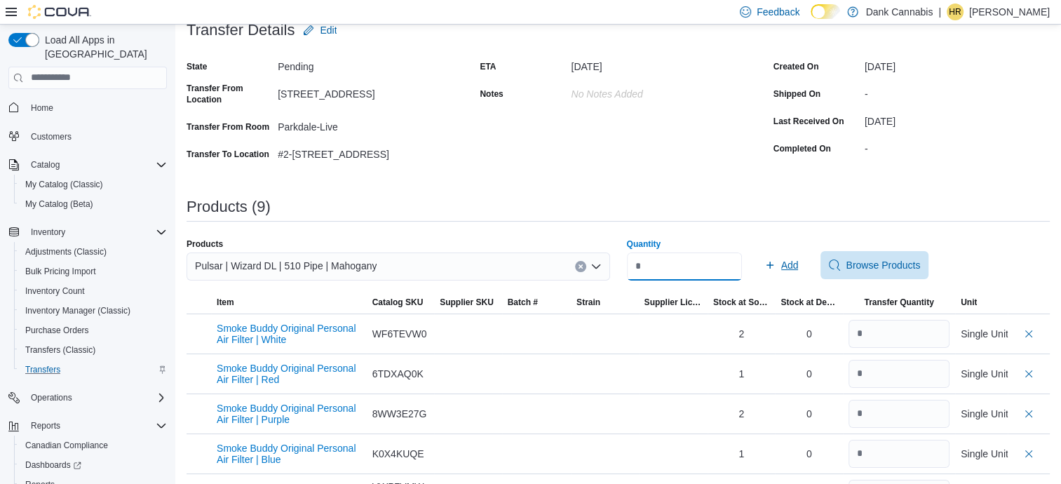
type input "*"
click at [799, 260] on span "Add" at bounding box center [790, 265] width 18 height 14
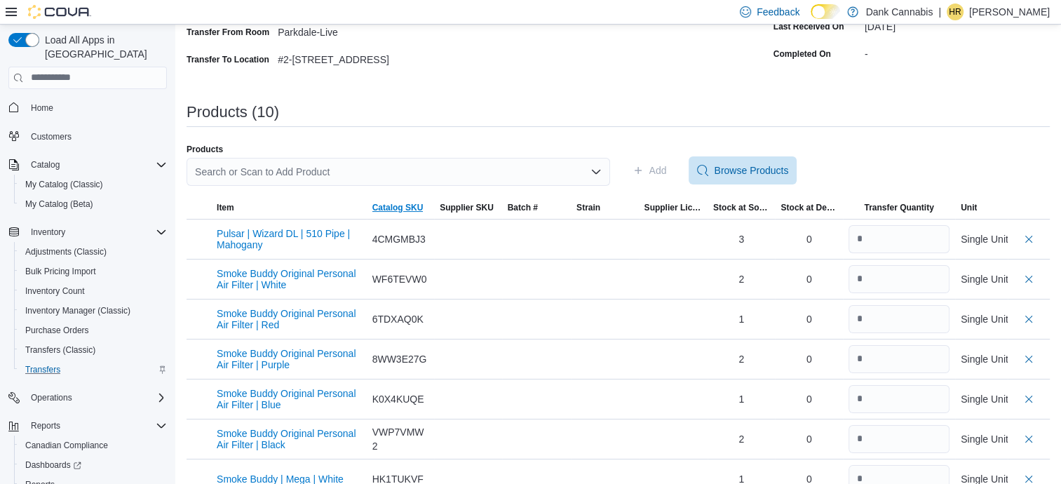
scroll to position [130, 0]
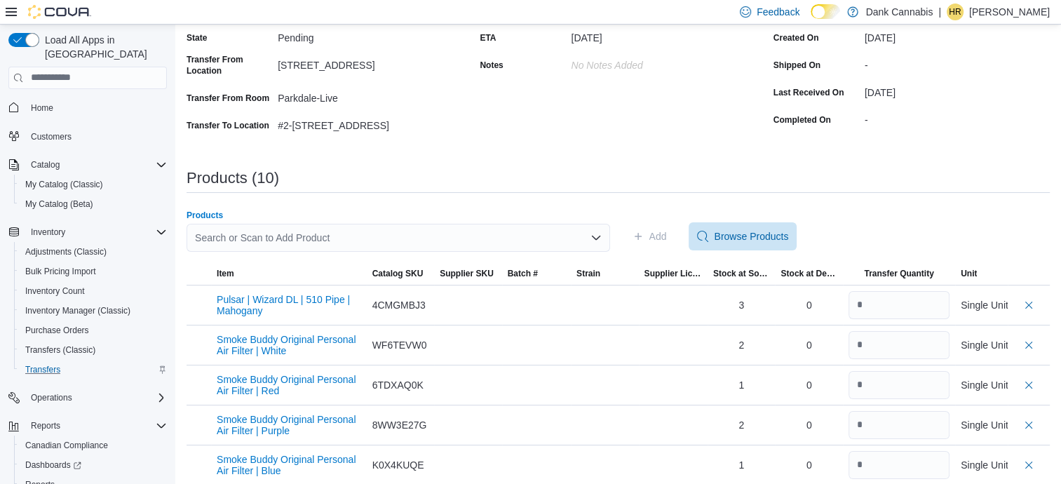
click at [268, 231] on div "Search or Scan to Add Product" at bounding box center [399, 238] width 424 height 28
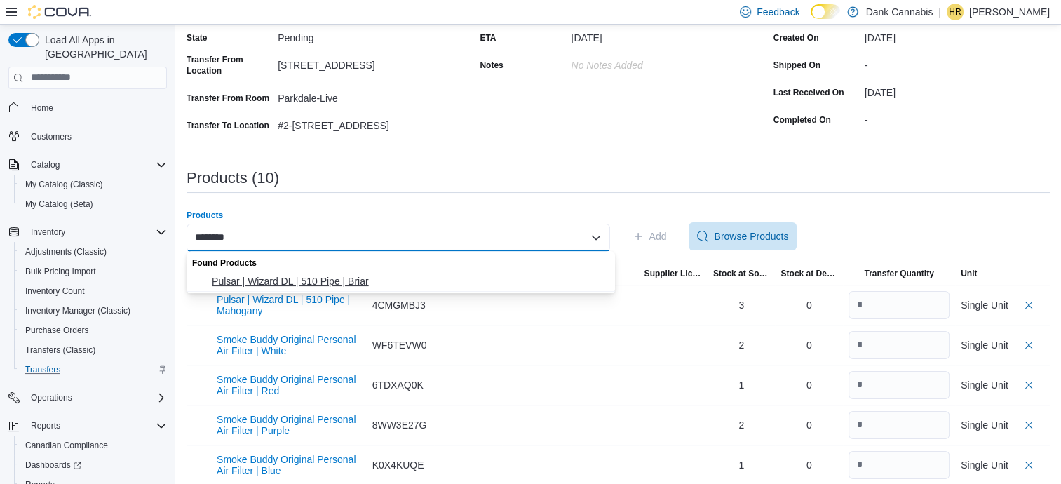
type input "********"
click at [286, 284] on span "Pulsar | Wizard DL | 510 Pipe | Briar" at bounding box center [409, 281] width 395 height 14
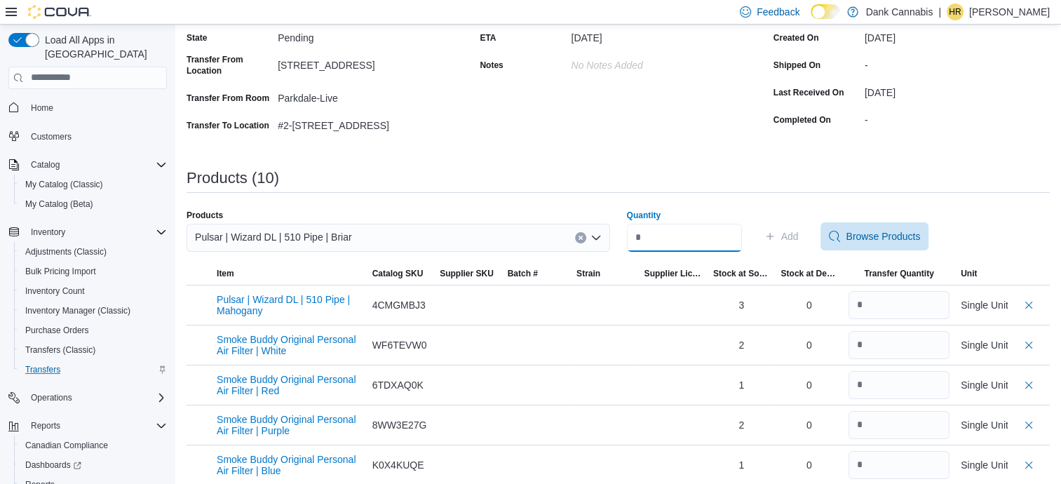
drag, startPoint x: 587, startPoint y: 229, endPoint x: 558, endPoint y: 225, distance: 29.7
click at [558, 225] on div "Products Pulsar | Wizard DL | 510 Pipe | Briar Quantity Add Browse Products" at bounding box center [619, 236] width 864 height 53
click at [658, 236] on input "Quantity" at bounding box center [684, 238] width 115 height 28
type input "*"
click at [799, 234] on span "Add" at bounding box center [790, 236] width 18 height 14
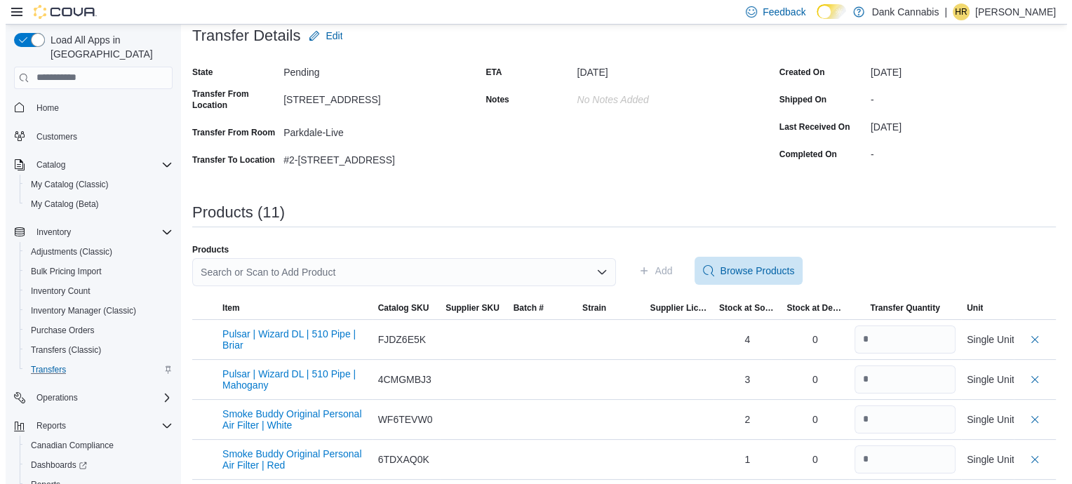
scroll to position [0, 0]
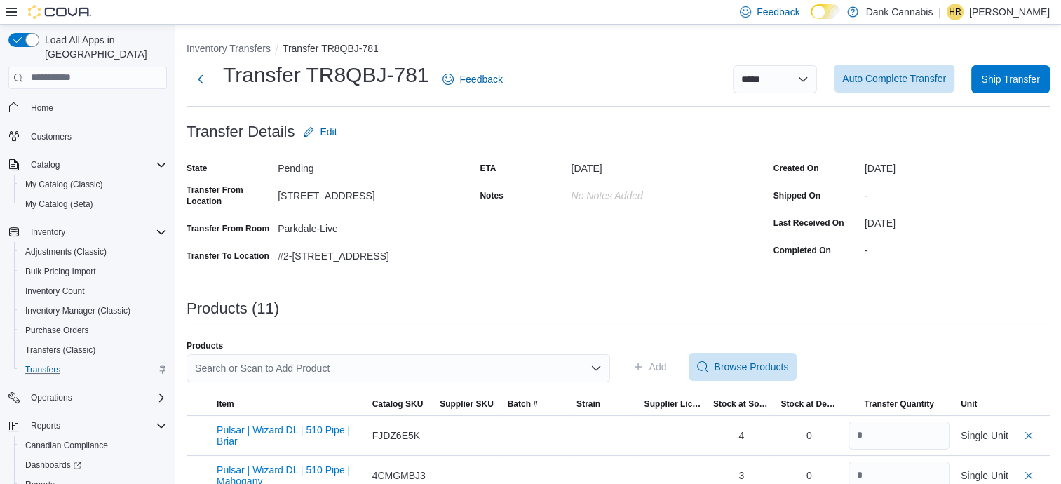
click at [922, 83] on span "Auto Complete Transfer" at bounding box center [894, 79] width 104 height 14
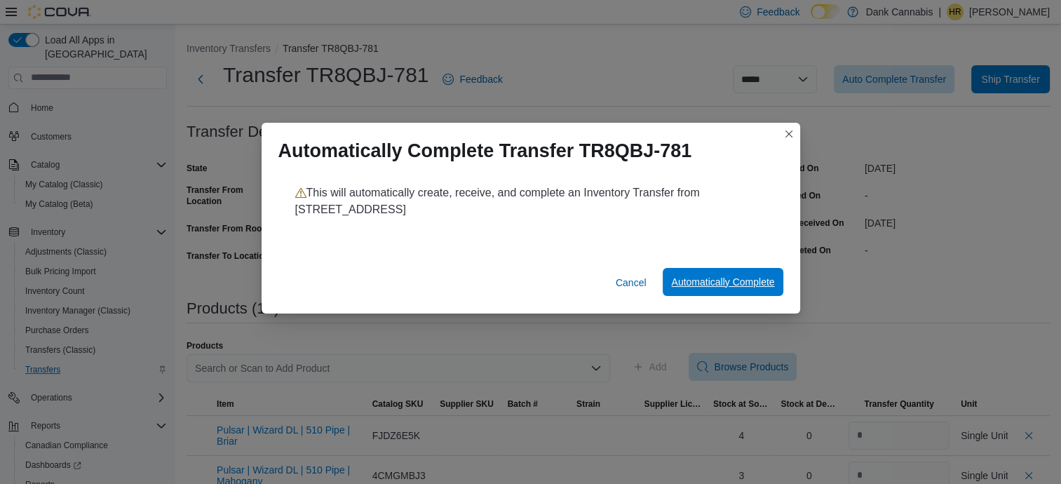
click at [740, 279] on span "Automatically Complete" at bounding box center [722, 282] width 103 height 14
